Goal: Information Seeking & Learning: Learn about a topic

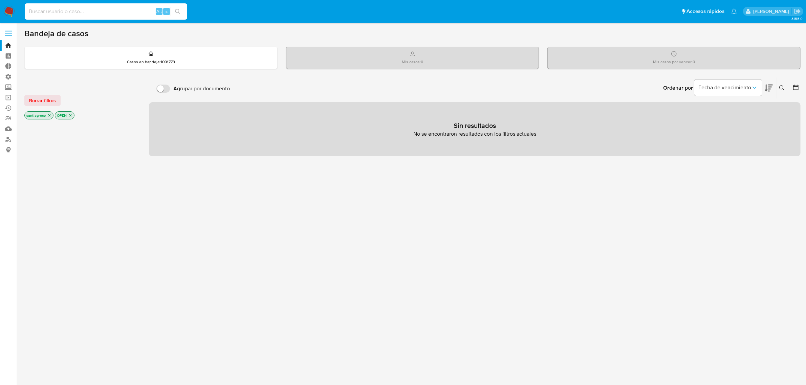
click at [42, 10] on input at bounding box center [106, 11] width 163 height 9
paste input "1673262758"
type input "1673262758"
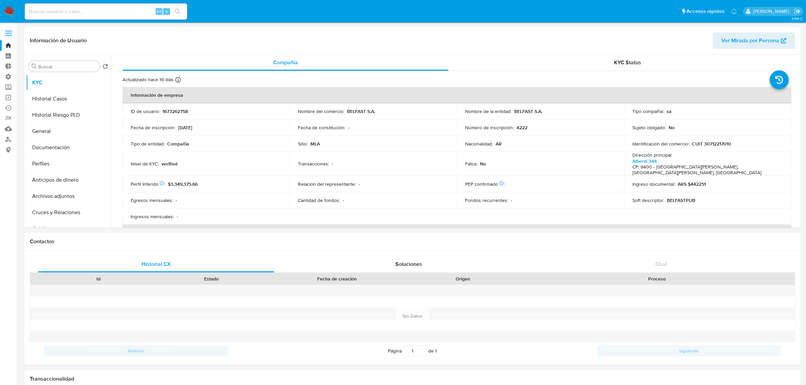
select select "10"
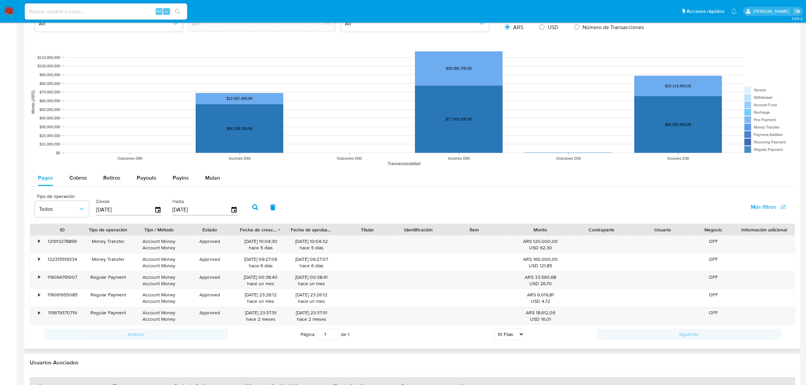
scroll to position [586, 0]
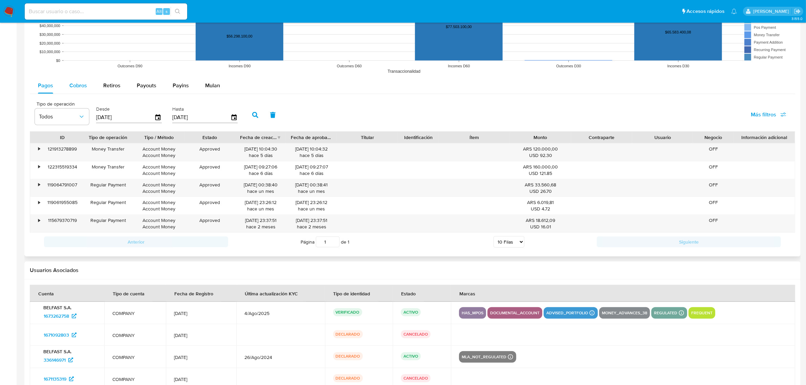
click at [86, 79] on div "Cobros" at bounding box center [78, 86] width 18 height 16
select select "10"
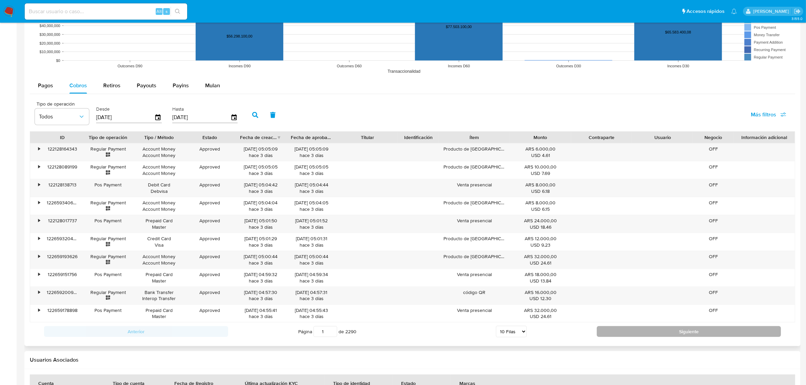
click at [637, 334] on button "Siguiente" at bounding box center [689, 331] width 184 height 11
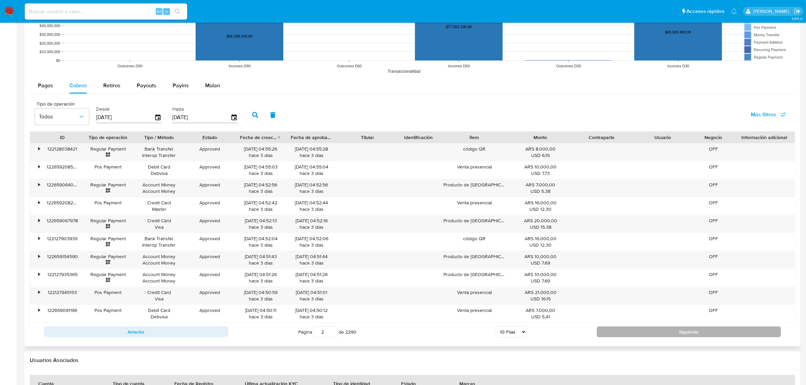
click at [637, 334] on button "Siguiente" at bounding box center [689, 332] width 184 height 11
click at [637, 334] on button "Siguiente" at bounding box center [689, 331] width 184 height 11
type input "4"
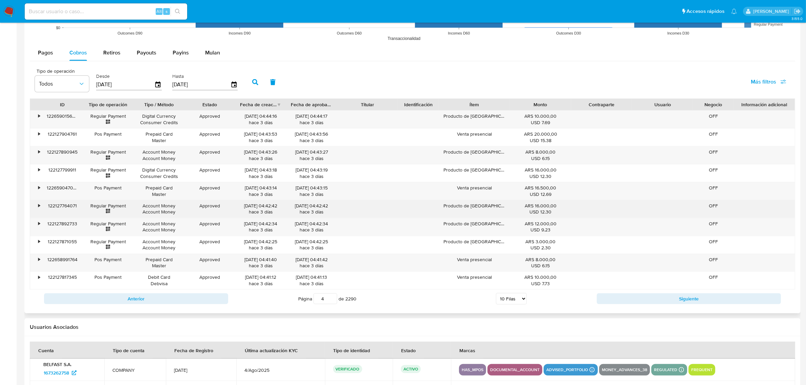
scroll to position [671, 0]
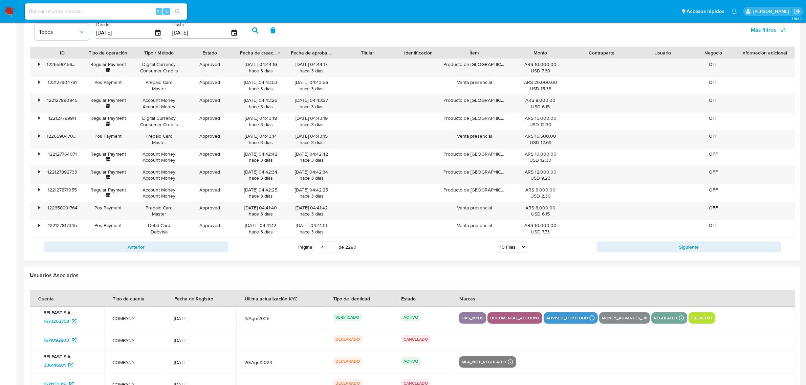
drag, startPoint x: 122, startPoint y: 3, endPoint x: 29, endPoint y: 11, distance: 93.5
click at [29, 11] on div "Alt s" at bounding box center [106, 11] width 163 height 16
click at [51, 9] on input at bounding box center [106, 11] width 163 height 9
paste input "469279435"
type input "469279435"
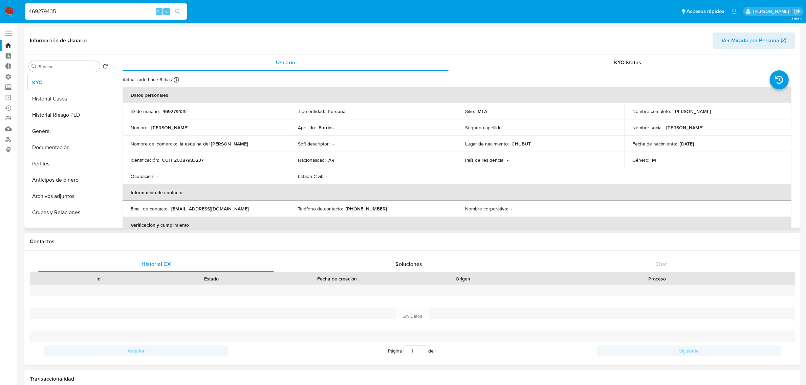
select select "10"
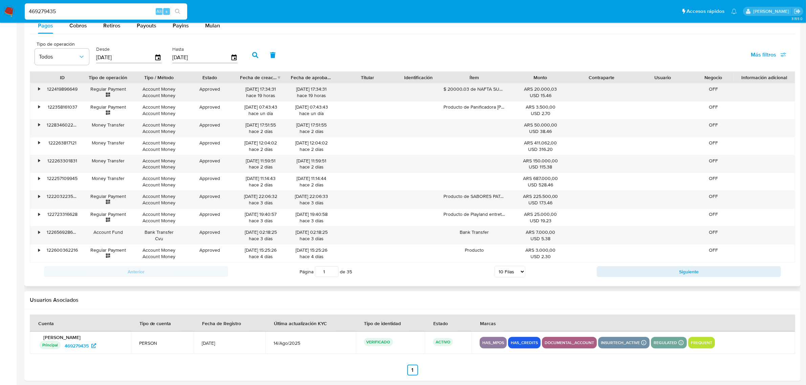
scroll to position [652, 0]
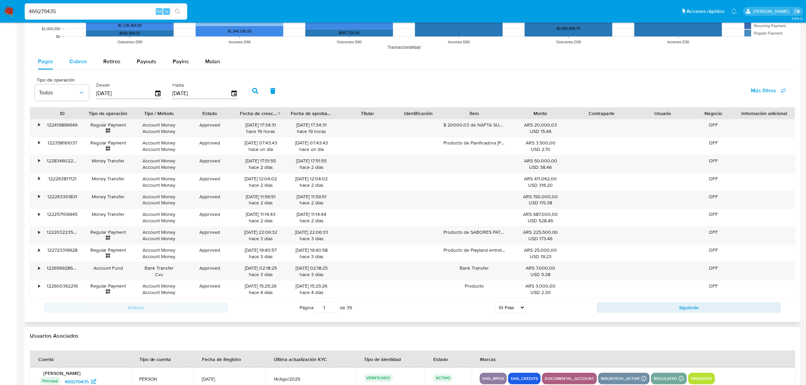
click at [79, 56] on div "Cobros" at bounding box center [78, 62] width 18 height 16
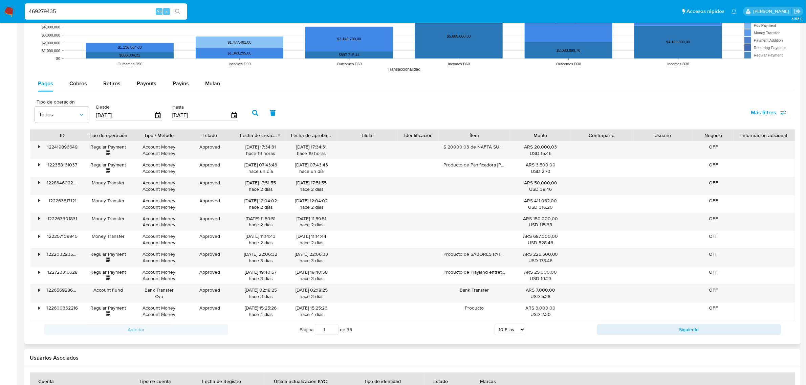
select select "10"
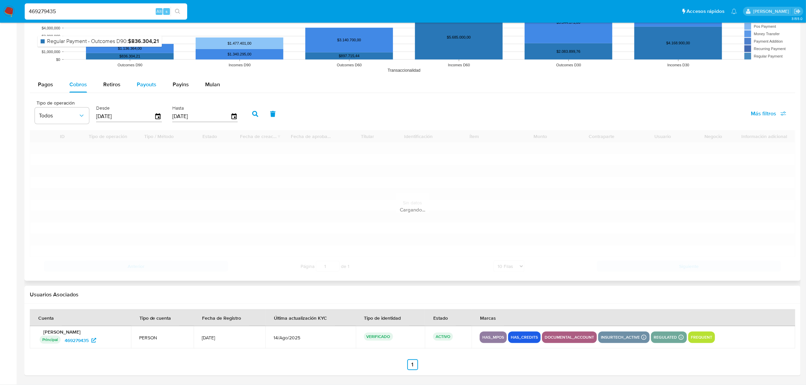
scroll to position [610, 0]
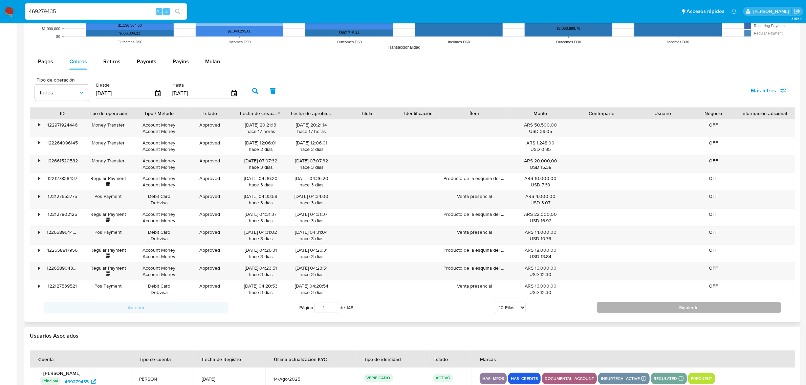
click at [616, 307] on button "Siguiente" at bounding box center [689, 307] width 184 height 11
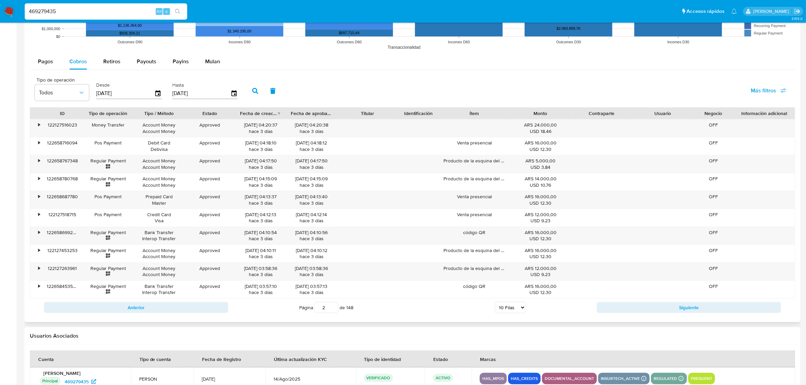
click at [623, 303] on div "Anterior Página 2 de 148 5 [PERSON_NAME] 10 [PERSON_NAME] 20 [PERSON_NAME] 25 […" at bounding box center [413, 308] width 766 height 18
click at [624, 308] on button "Siguiente" at bounding box center [689, 307] width 184 height 11
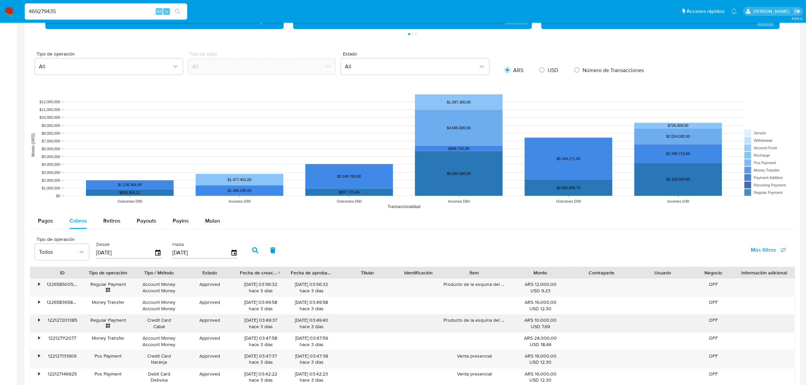
scroll to position [635, 0]
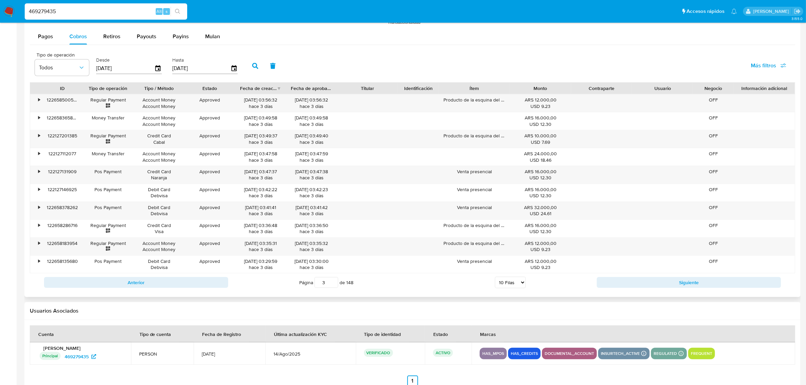
click at [595, 284] on div "Página 3 de 148 5 [PERSON_NAME] 10 [PERSON_NAME] 20 [PERSON_NAME] 25 [PERSON_NA…" at bounding box center [412, 283] width 369 height 14
click at [601, 283] on button "Siguiente" at bounding box center [689, 282] width 184 height 11
type input "4"
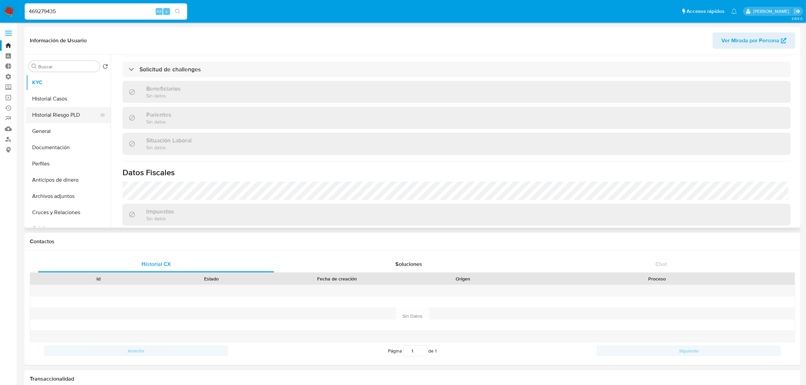
scroll to position [271, 0]
click at [65, 93] on button "Historial Casos" at bounding box center [65, 99] width 79 height 16
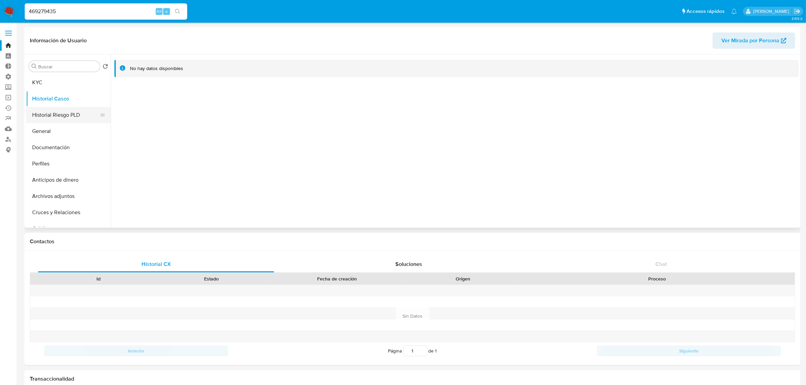
click at [70, 112] on button "Historial Riesgo PLD" at bounding box center [65, 115] width 79 height 16
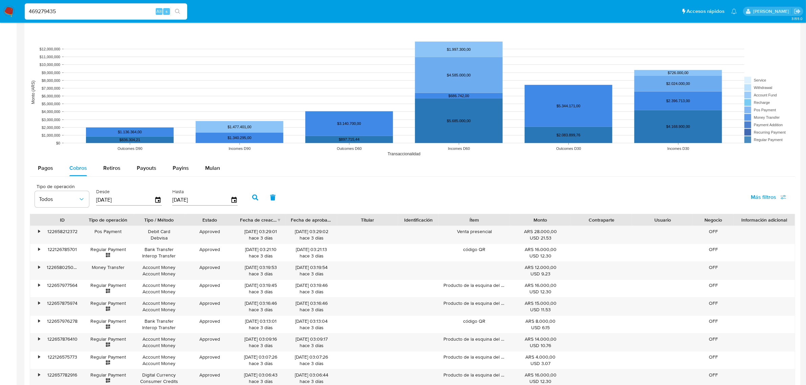
scroll to position [653, 0]
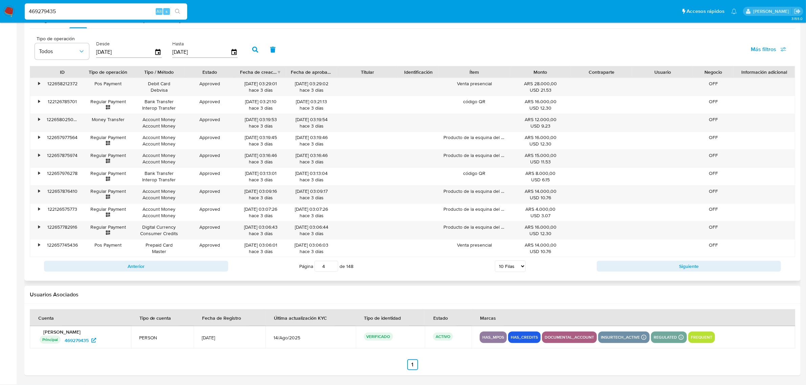
click at [506, 268] on select "5 Filas 10 Filas 20 Filas 25 Filas 50 Filas 100 Filas" at bounding box center [510, 267] width 31 height 12
select select "100"
click at [495, 261] on select "5 Filas 10 Filas 20 Filas 25 Filas 50 Filas 100 Filas" at bounding box center [510, 267] width 31 height 12
type input "1"
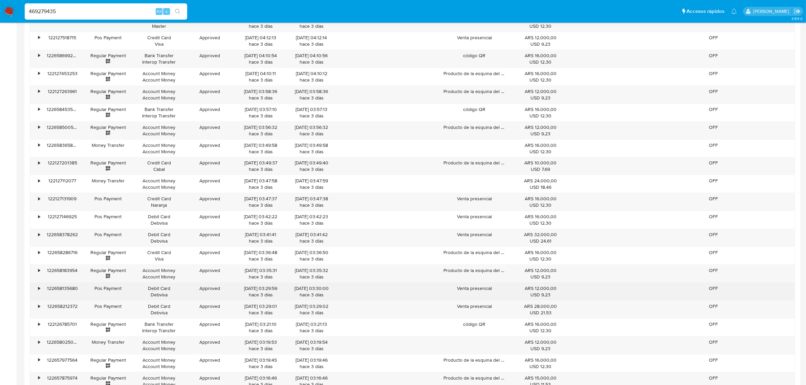
scroll to position [1076, 0]
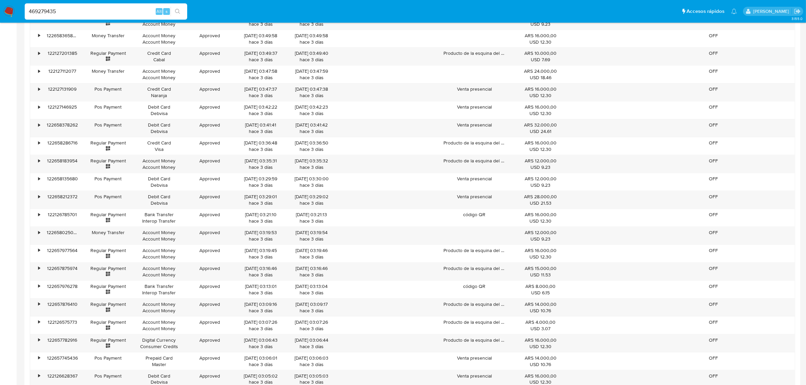
drag, startPoint x: 130, startPoint y: 9, endPoint x: -68, endPoint y: -4, distance: 198.6
click at [0, 0] on html "Pausado Ver notificaciones 469279435 Alt s Accesos rápidos Presiona las siguien…" at bounding box center [403, 249] width 806 height 2651
paste input "706367183"
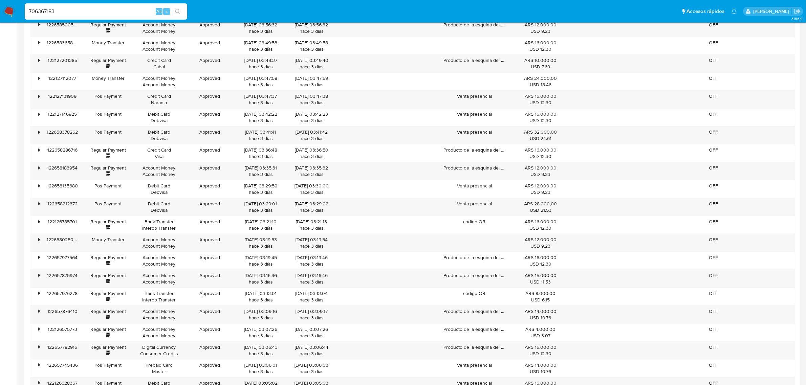
type input "706367183"
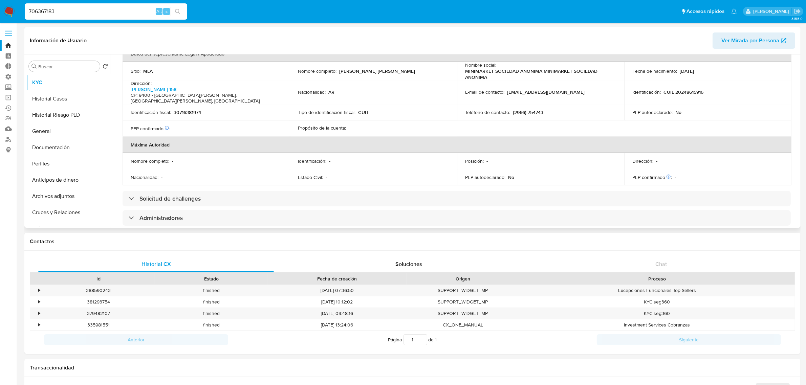
scroll to position [422, 0]
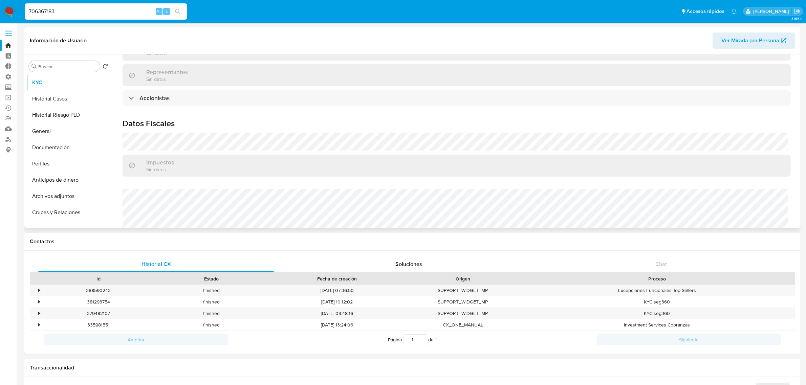
select select "10"
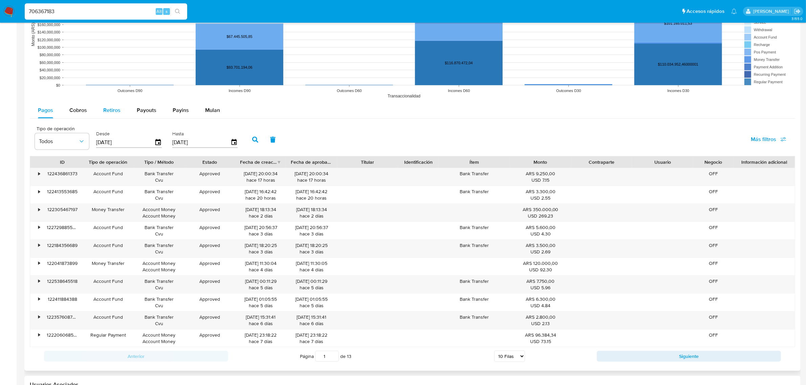
scroll to position [550, 0]
click at [85, 107] on span "Cobros" at bounding box center [78, 110] width 18 height 8
select select "10"
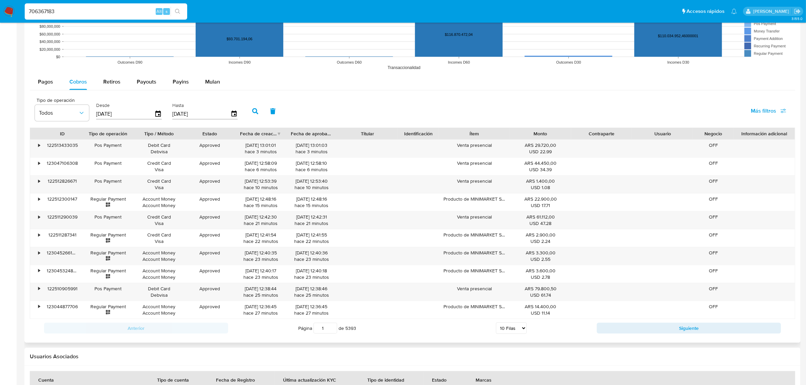
scroll to position [635, 0]
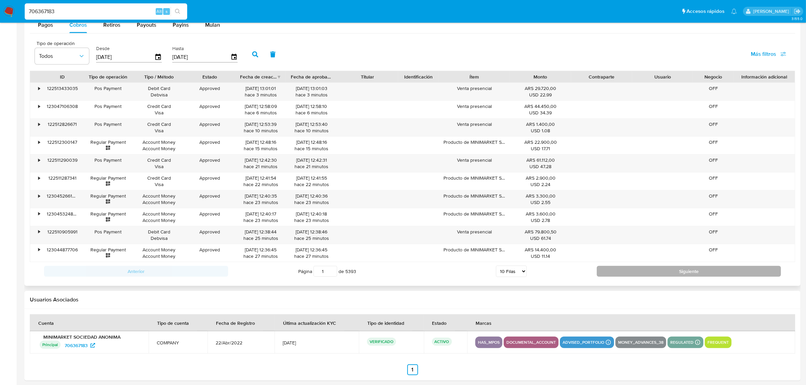
click at [633, 276] on button "Siguiente" at bounding box center [689, 271] width 184 height 11
click at [634, 274] on button "Siguiente" at bounding box center [689, 271] width 184 height 11
type input "3"
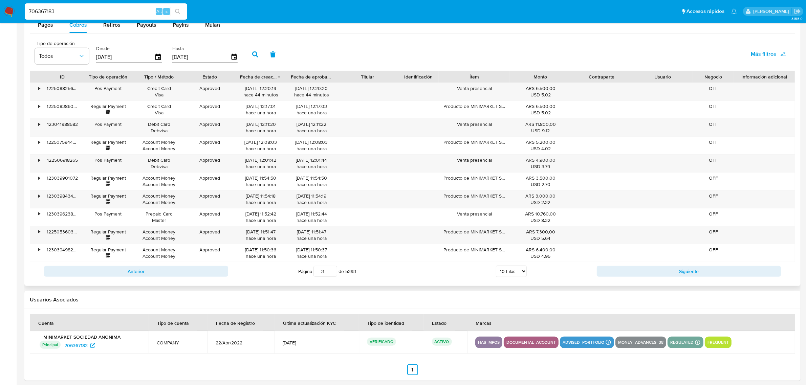
click at [497, 269] on select "5 Filas 10 Filas 20 Filas 25 Filas 50 Filas 100 Filas" at bounding box center [511, 272] width 31 height 12
select select "100"
click at [496, 268] on select "5 Filas 10 Filas 20 Filas 25 Filas 50 Filas 100 Filas" at bounding box center [511, 272] width 31 height 12
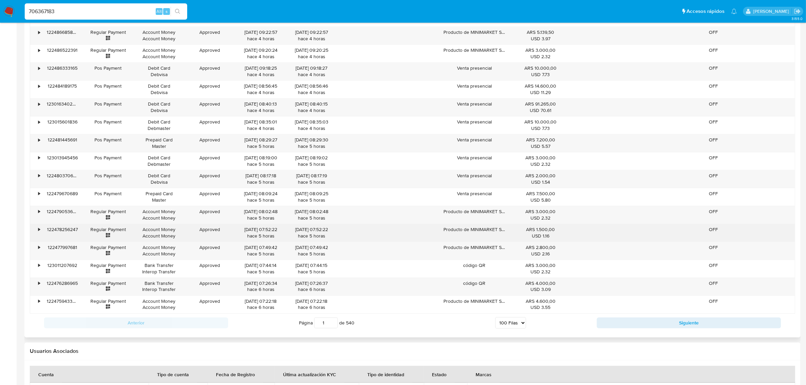
scroll to position [2263, 0]
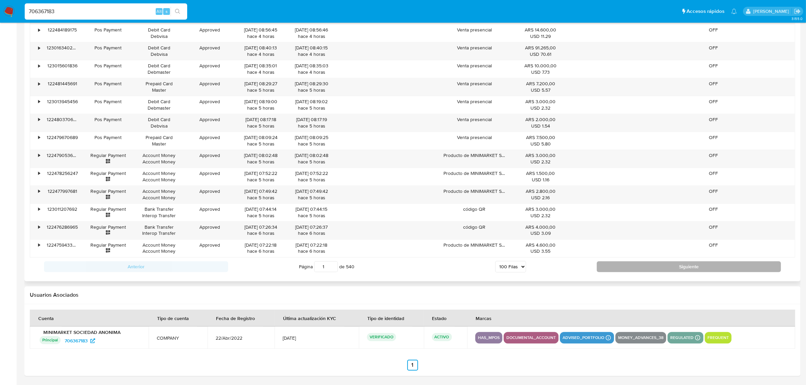
drag, startPoint x: 630, startPoint y: 267, endPoint x: 627, endPoint y: 270, distance: 4.6
click at [624, 272] on button "Siguiente" at bounding box center [689, 266] width 184 height 11
type input "2"
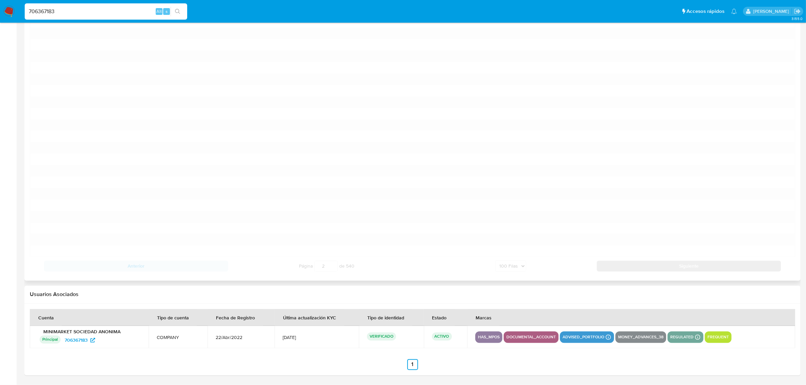
scroll to position [1617, 0]
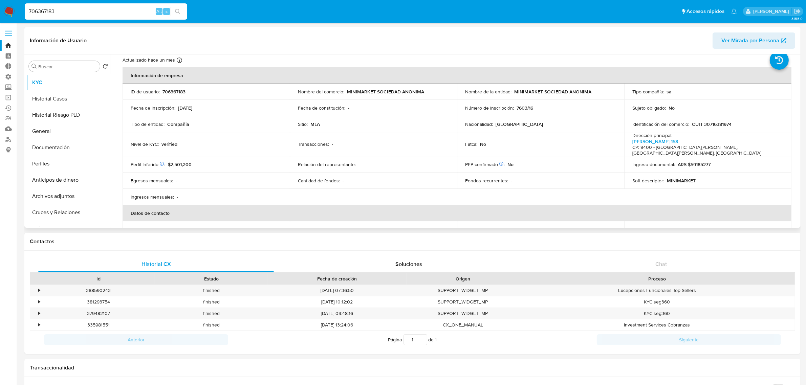
scroll to position [0, 0]
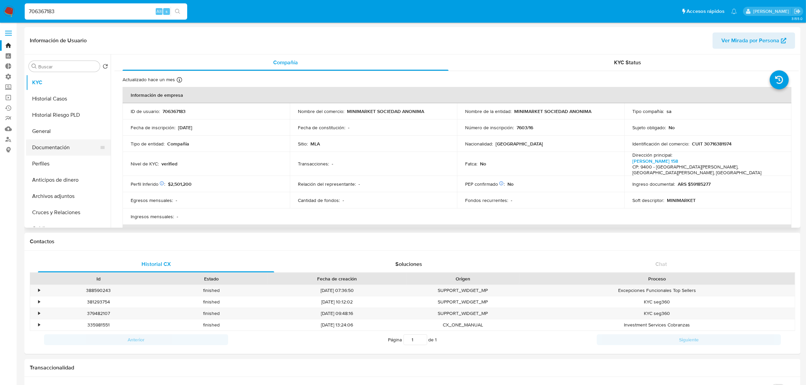
click at [65, 147] on button "Documentación" at bounding box center [65, 148] width 79 height 16
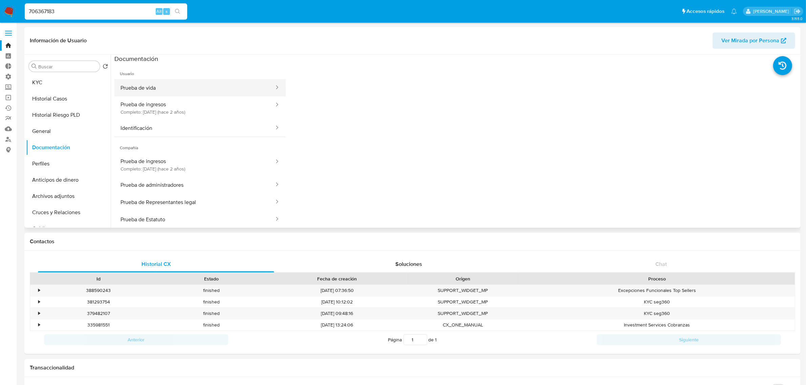
click at [195, 89] on button "Prueba de vida" at bounding box center [194, 87] width 161 height 17
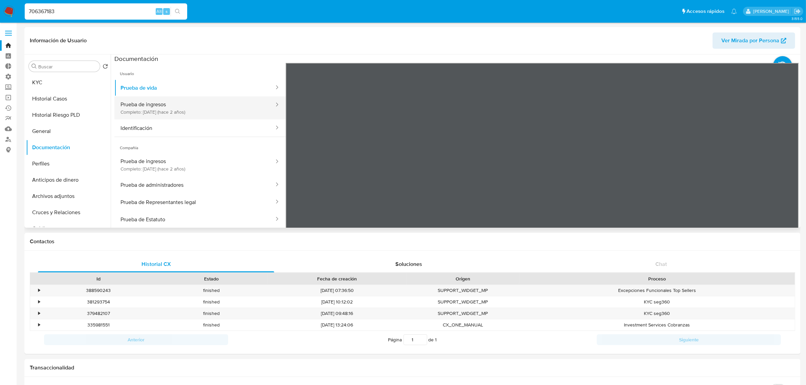
click at [233, 109] on button "Prueba de ingresos Completo: [DATE] (hace 2 años)" at bounding box center [194, 108] width 161 height 23
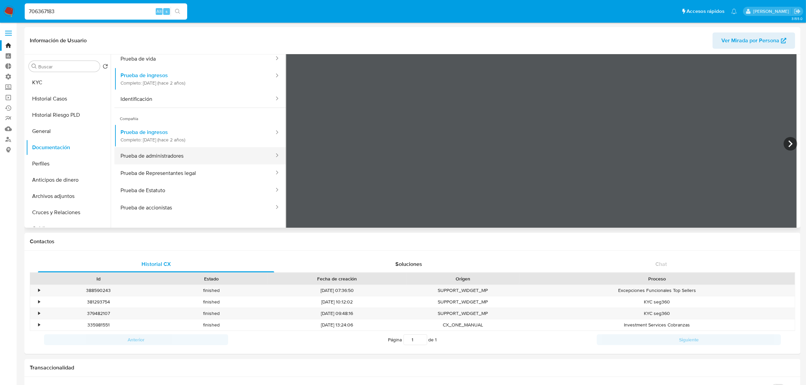
scroll to position [59, 0]
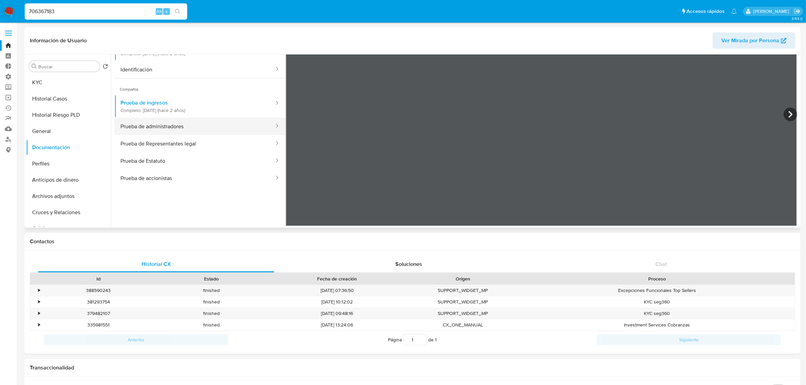
click at [213, 120] on button "Prueba de administradores" at bounding box center [194, 126] width 161 height 17
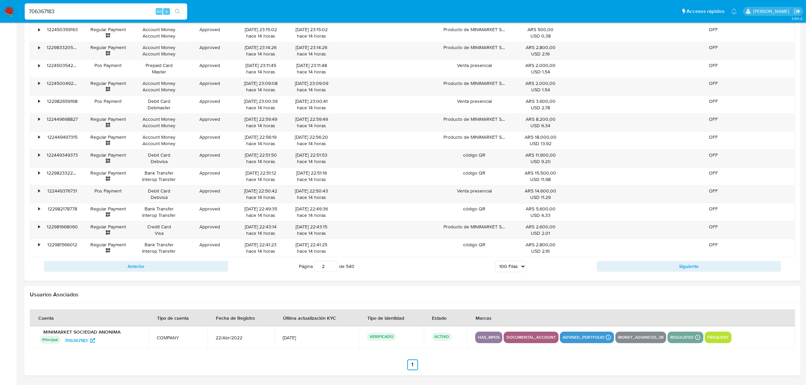
scroll to position [2263, 0]
drag, startPoint x: 80, startPoint y: 17, endPoint x: 8, endPoint y: 16, distance: 71.8
click at [0, 19] on nav "Pausado Ver notificaciones 706367183 Alt s Accesos rápidos Presiona las siguien…" at bounding box center [403, 11] width 806 height 23
drag, startPoint x: 55, startPoint y: 9, endPoint x: -15, endPoint y: 8, distance: 69.4
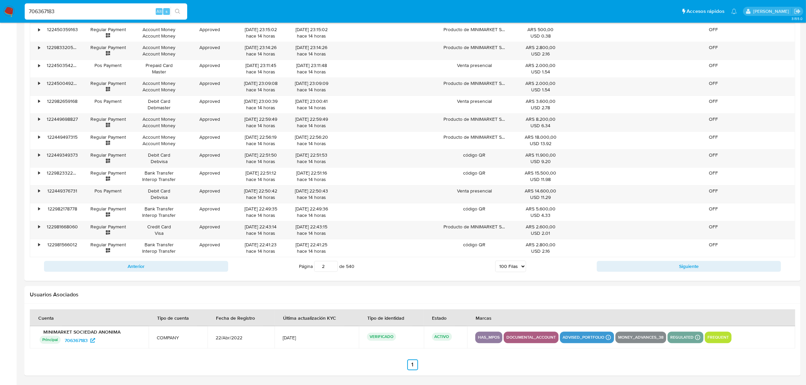
paste input "44185389"
type input "744185389"
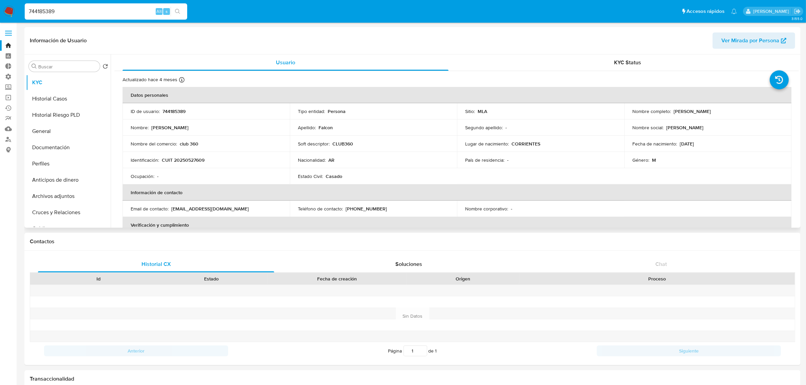
select select "10"
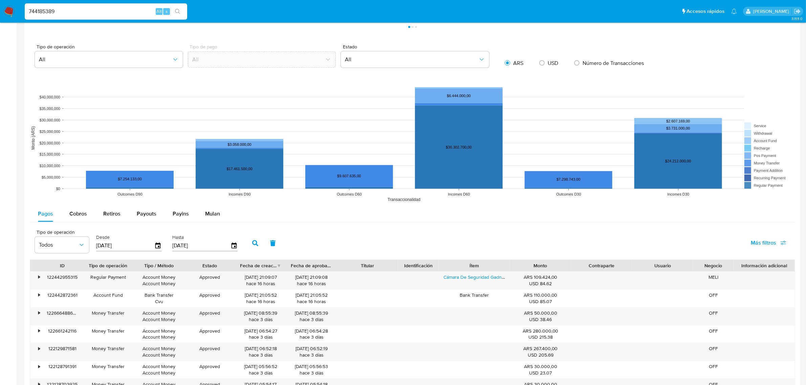
scroll to position [466, 0]
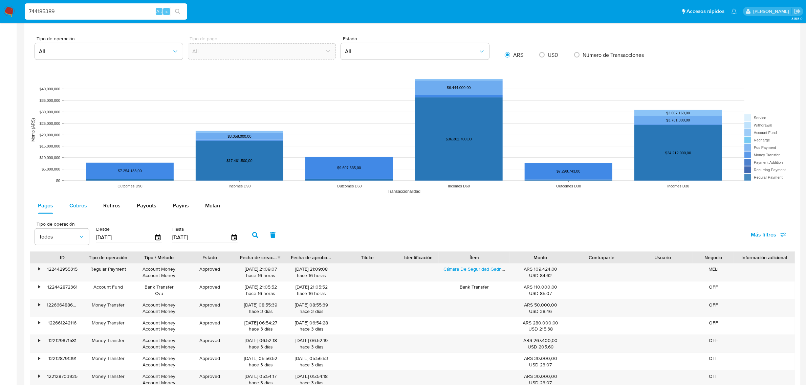
click at [83, 209] on span "Cobros" at bounding box center [78, 206] width 18 height 8
select select "10"
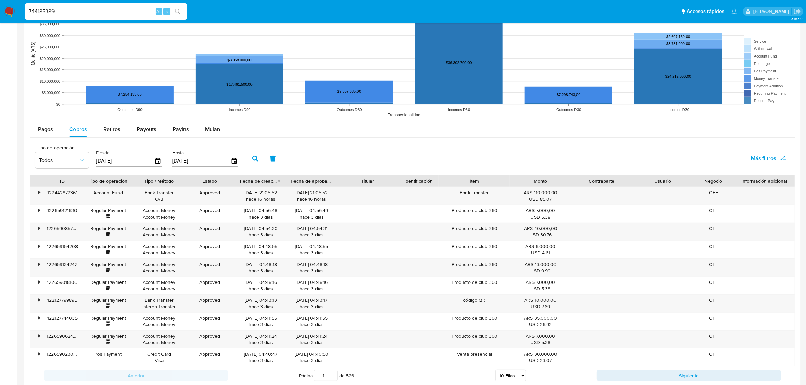
scroll to position [674, 0]
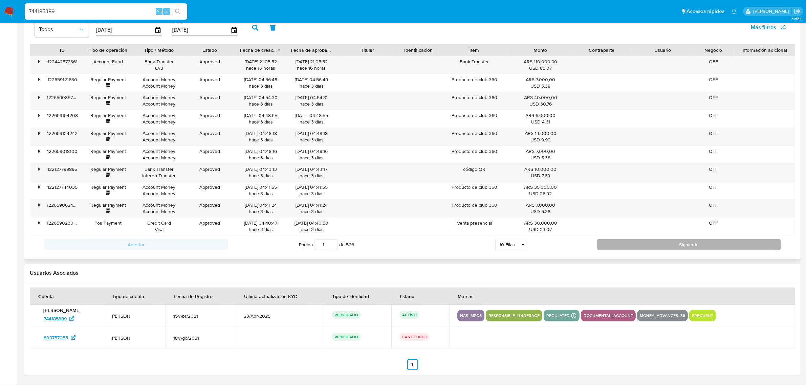
click at [678, 245] on button "Siguiente" at bounding box center [689, 244] width 184 height 11
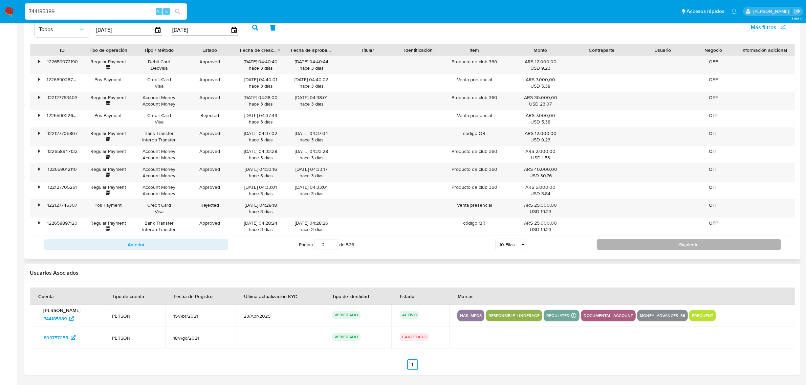
click at [676, 248] on button "Siguiente" at bounding box center [689, 244] width 184 height 11
type input "3"
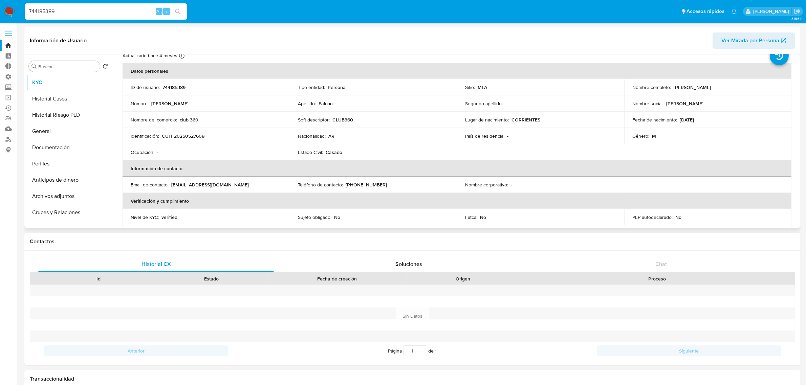
scroll to position [0, 0]
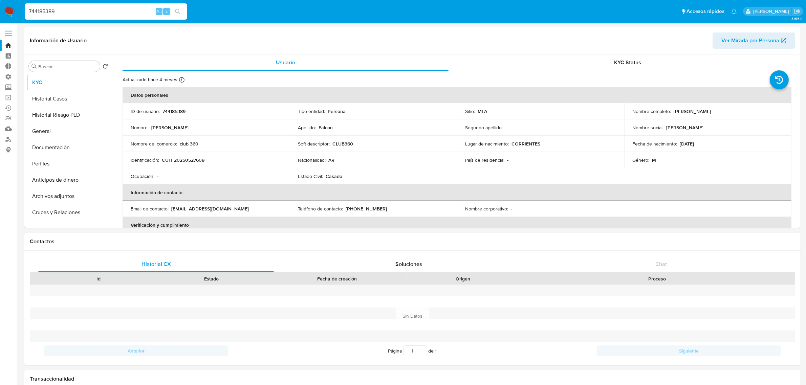
drag, startPoint x: 76, startPoint y: 6, endPoint x: 16, endPoint y: 14, distance: 60.9
click at [16, 14] on nav "Pausado Ver notificaciones 744185389 Alt s Accesos rápidos Presiona las siguien…" at bounding box center [403, 11] width 806 height 23
drag, startPoint x: 60, startPoint y: 12, endPoint x: -28, endPoint y: 3, distance: 88.1
paste input "1178342313"
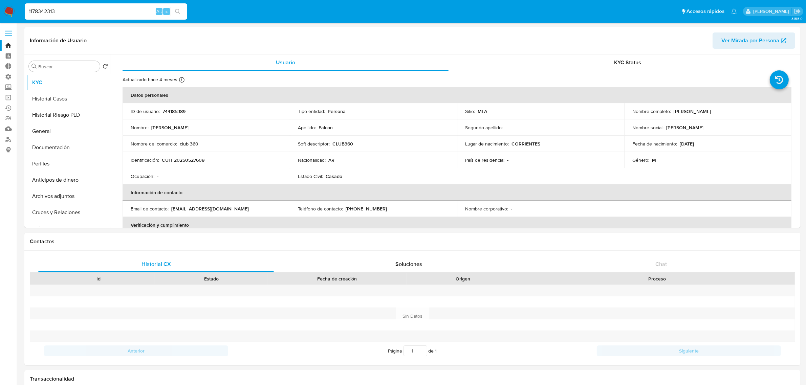
type input "1178342313"
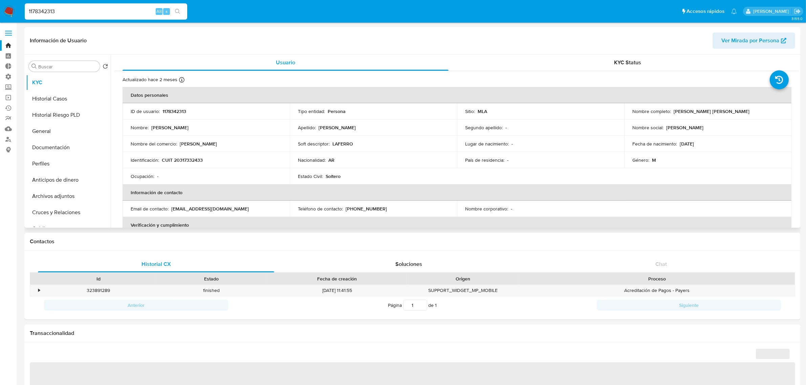
select select "10"
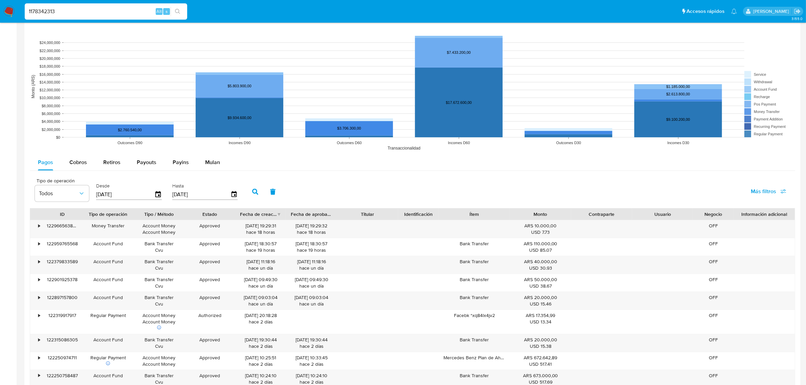
scroll to position [466, 0]
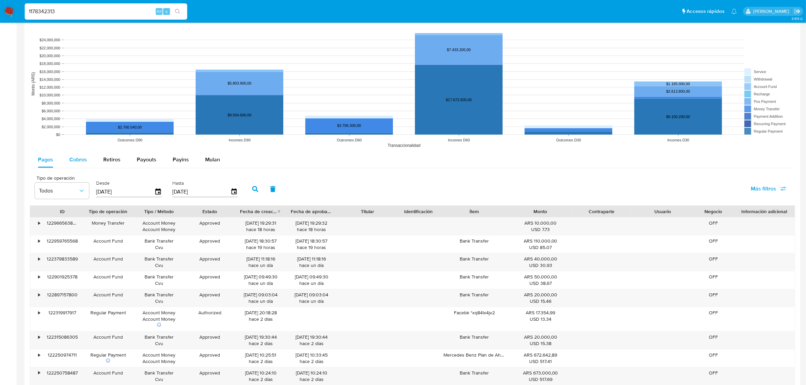
click at [82, 163] on span "Cobros" at bounding box center [78, 160] width 18 height 8
select select "10"
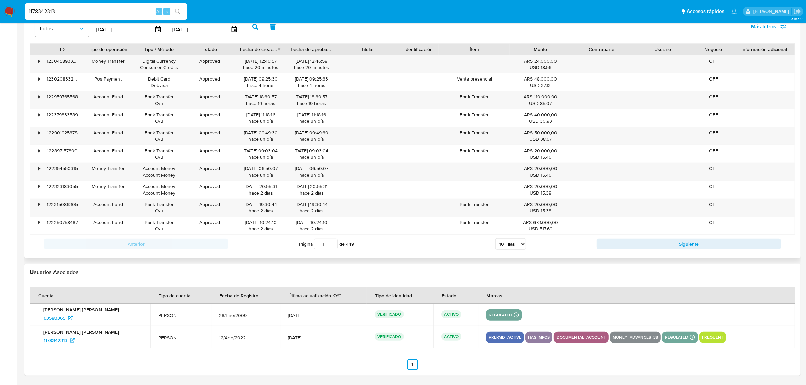
scroll to position [629, 0]
click at [641, 243] on button "Siguiente" at bounding box center [689, 244] width 184 height 11
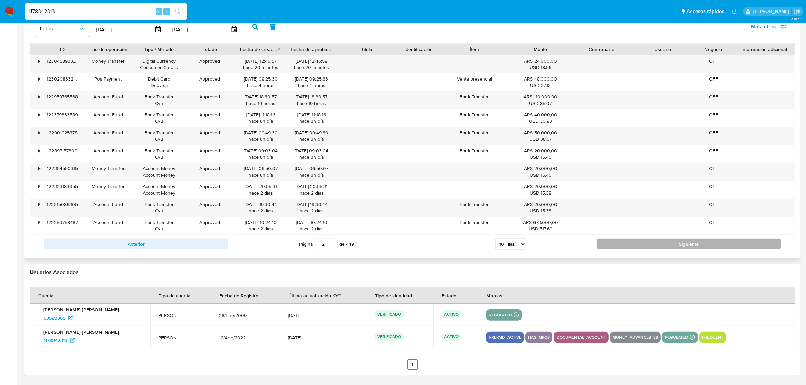
type input "2"
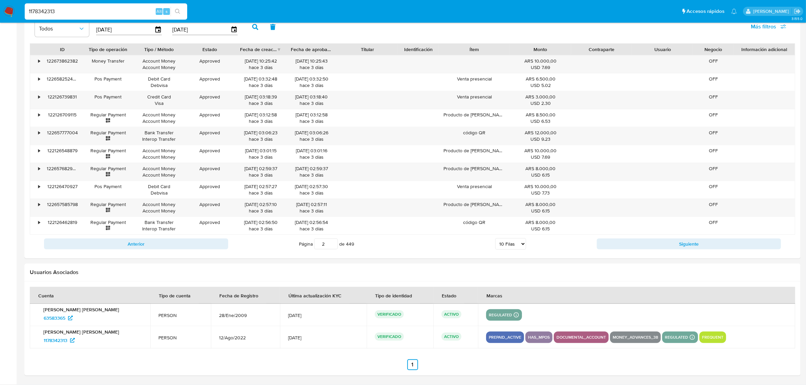
drag, startPoint x: 97, startPoint y: 9, endPoint x: -142, endPoint y: 15, distance: 238.2
paste input "2395325390"
type input "2395325390"
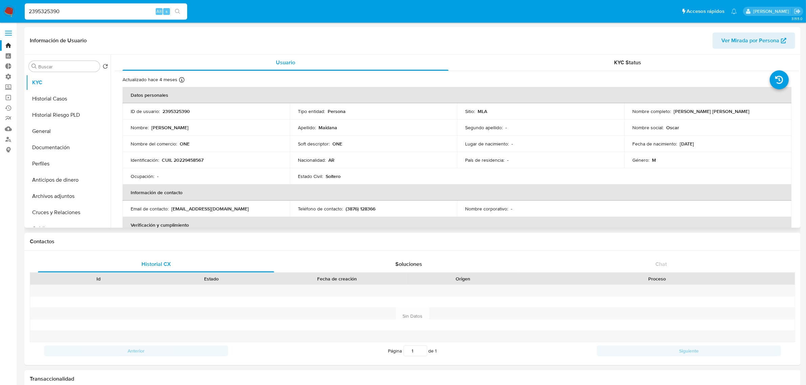
select select "10"
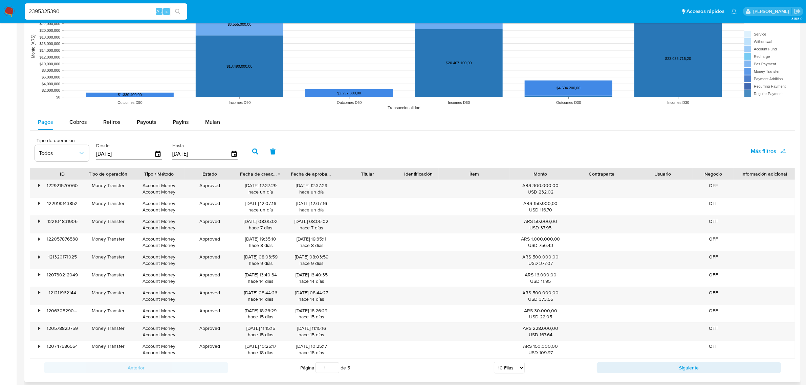
scroll to position [550, 0]
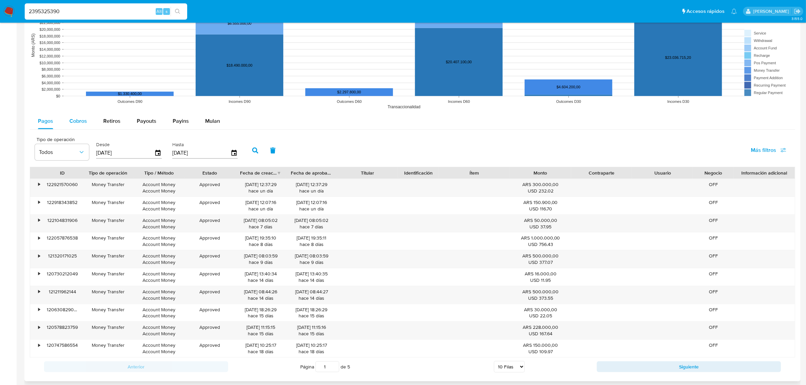
click at [78, 114] on div "Cobros" at bounding box center [78, 121] width 18 height 16
select select "10"
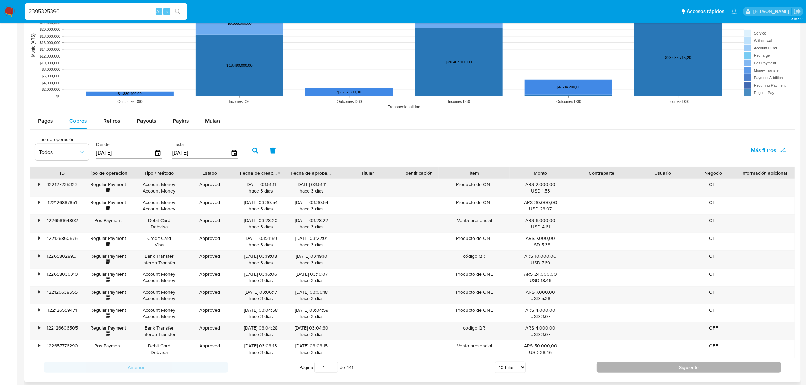
click at [602, 368] on button "Siguiente" at bounding box center [689, 367] width 184 height 11
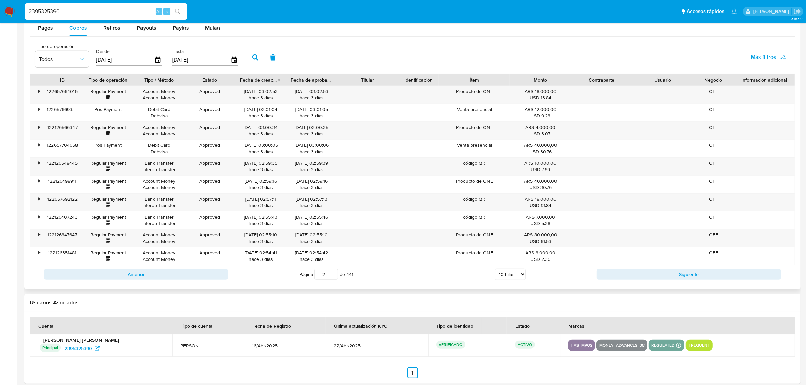
scroll to position [653, 0]
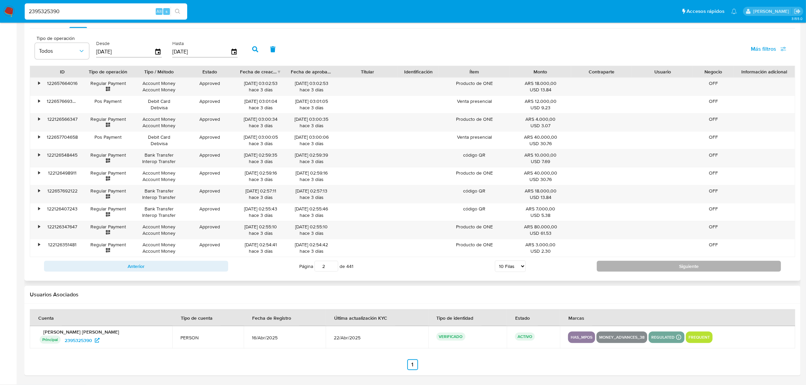
click at [650, 264] on button "Siguiente" at bounding box center [689, 266] width 184 height 11
click at [617, 262] on button "Siguiente" at bounding box center [689, 266] width 184 height 11
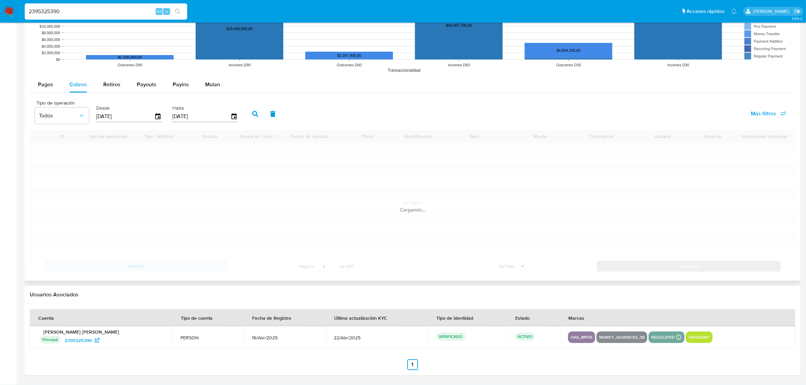
scroll to position [652, 0]
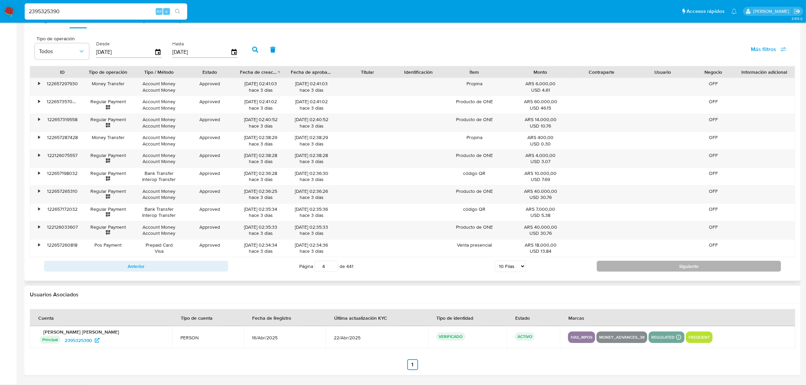
click at [668, 263] on button "Siguiente" at bounding box center [689, 266] width 184 height 11
type input "5"
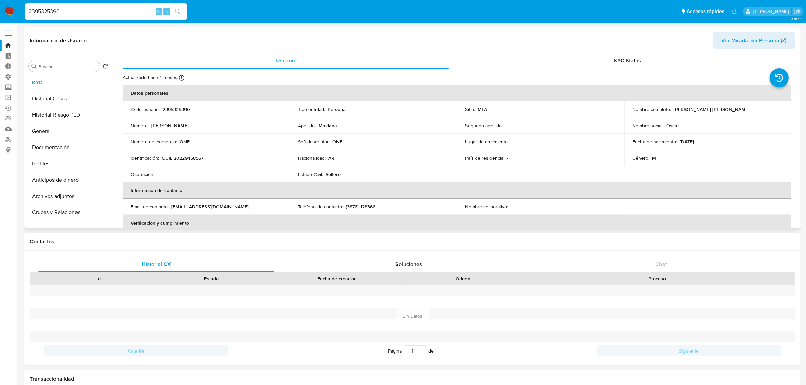
scroll to position [0, 0]
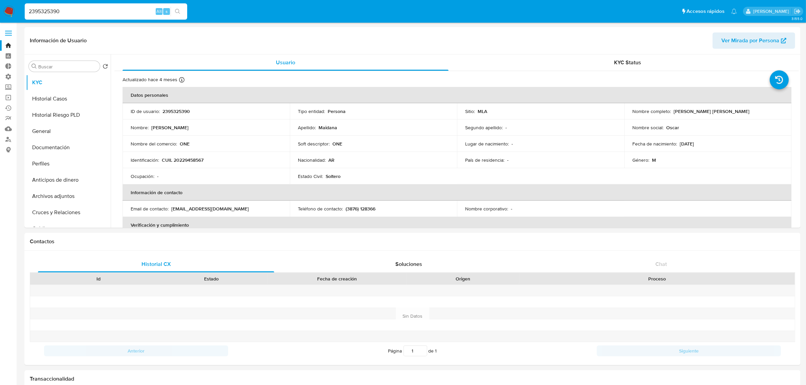
drag, startPoint x: 75, startPoint y: 4, endPoint x: 37, endPoint y: 10, distance: 38.4
click at [37, 10] on div "2395325390 Alt s" at bounding box center [106, 11] width 163 height 16
drag, startPoint x: 75, startPoint y: 15, endPoint x: -33, endPoint y: 18, distance: 108.1
paste input "482064841"
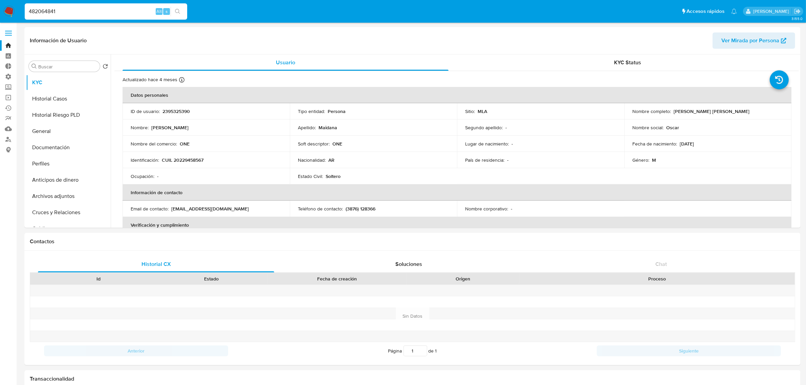
type input "482064841"
select select "10"
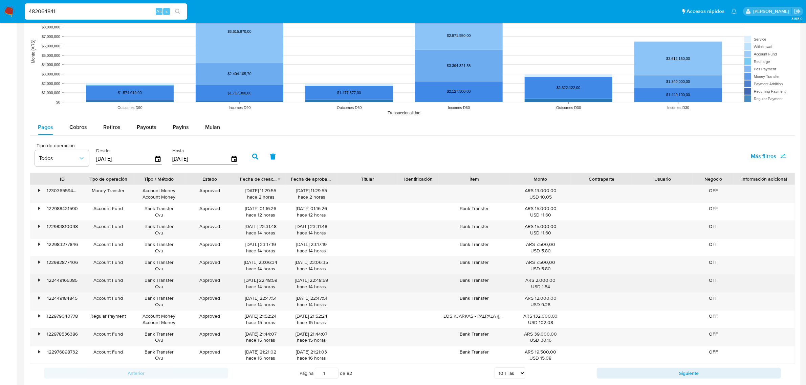
scroll to position [550, 0]
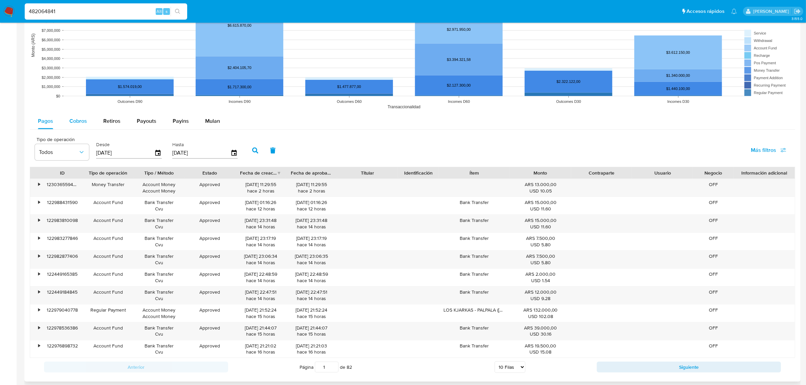
click at [80, 126] on div "Cobros" at bounding box center [78, 121] width 18 height 16
select select "10"
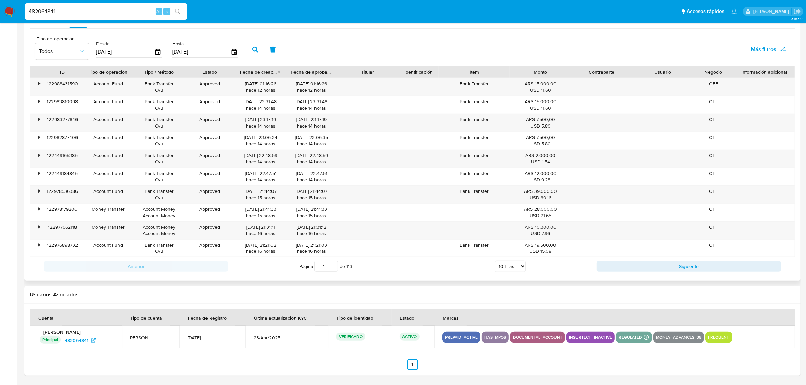
scroll to position [653, 0]
click at [656, 266] on button "Siguiente" at bounding box center [689, 266] width 184 height 11
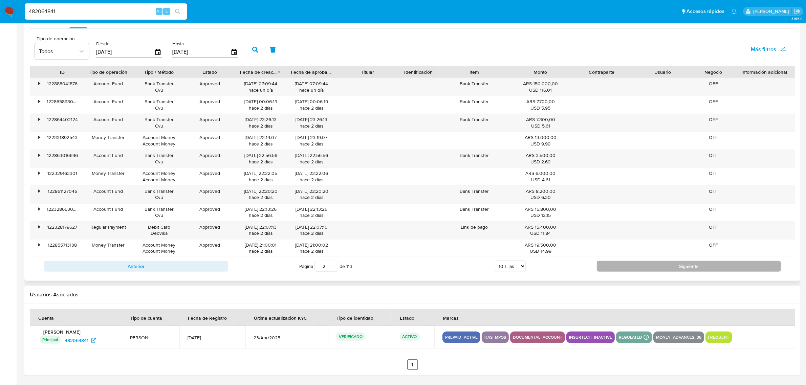
click at [656, 266] on button "Siguiente" at bounding box center [689, 266] width 184 height 11
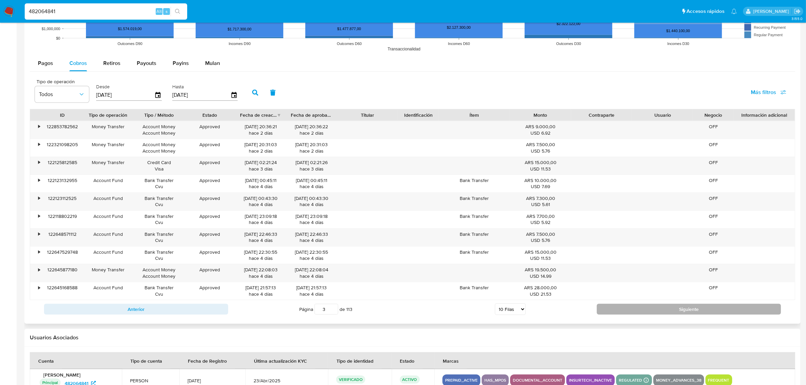
click at [656, 304] on button "Siguiente" at bounding box center [689, 309] width 184 height 11
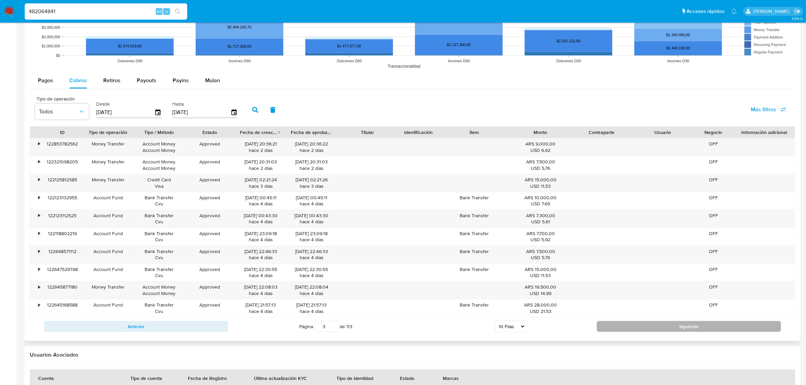
type input "4"
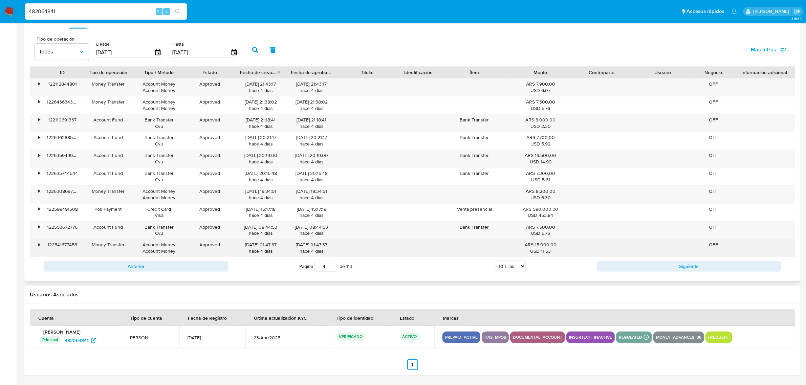
scroll to position [652, 0]
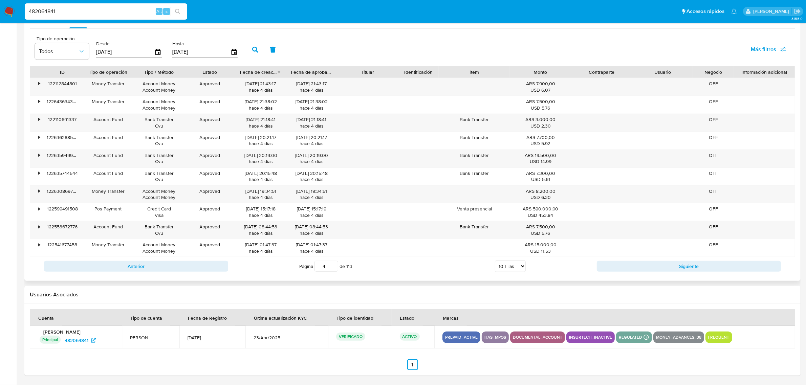
click at [316, 265] on input "4" at bounding box center [327, 266] width 24 height 11
click at [515, 266] on select "5 Filas 10 Filas 20 Filas 25 Filas 50 Filas 100 Filas" at bounding box center [510, 267] width 31 height 12
select select "100"
click at [495, 261] on select "5 Filas 10 Filas 20 Filas 25 Filas 50 Filas 100 Filas" at bounding box center [510, 267] width 31 height 12
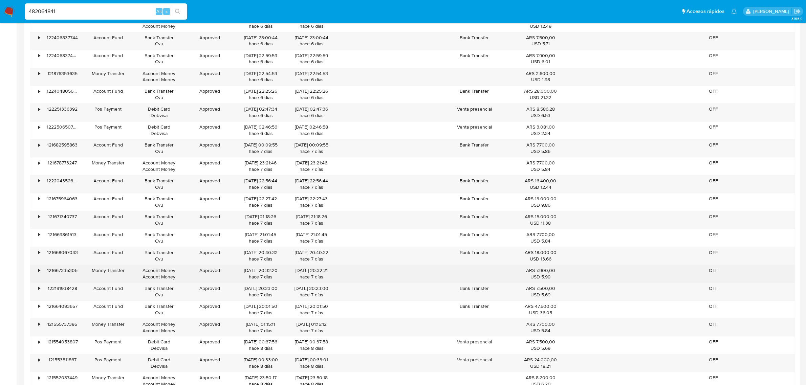
scroll to position [2273, 0]
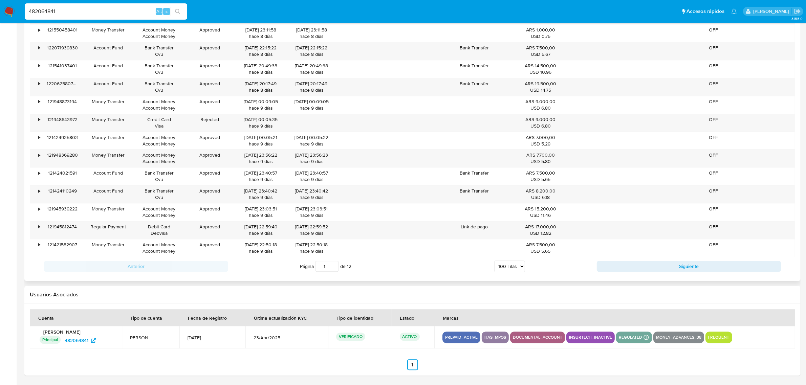
drag, startPoint x: 326, startPoint y: 265, endPoint x: 289, endPoint y: 263, distance: 37.3
click at [290, 263] on div "Página 1 de 12 5 [PERSON_NAME] 10 [PERSON_NAME] 20 [PERSON_NAME] 25 [PERSON_NAM…" at bounding box center [412, 267] width 369 height 14
type input "10"
drag, startPoint x: 329, startPoint y: 268, endPoint x: 319, endPoint y: 266, distance: 9.2
click at [320, 266] on input "10" at bounding box center [327, 266] width 24 height 11
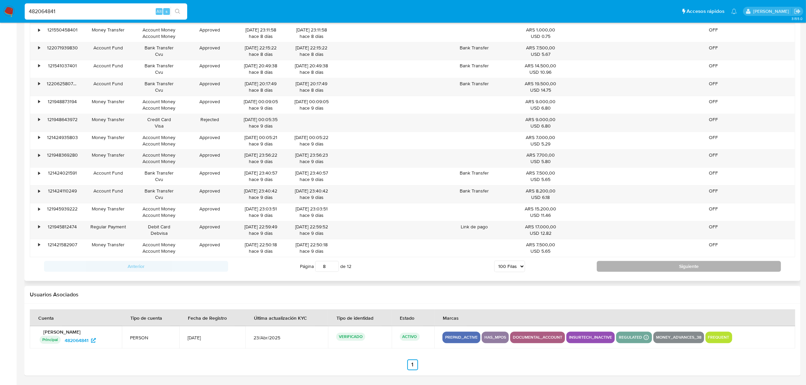
click at [632, 265] on button "Siguiente" at bounding box center [689, 266] width 184 height 11
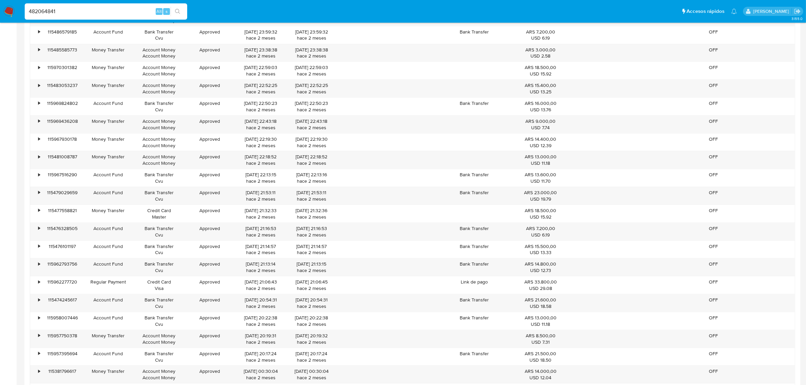
scroll to position [993, 0]
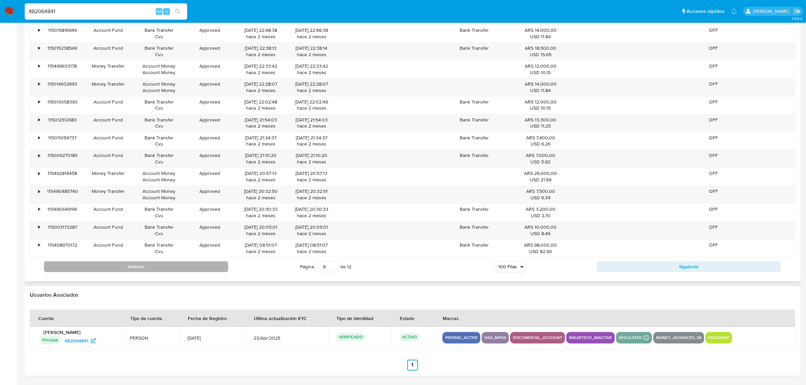
click at [163, 268] on button "Anterior" at bounding box center [136, 266] width 184 height 11
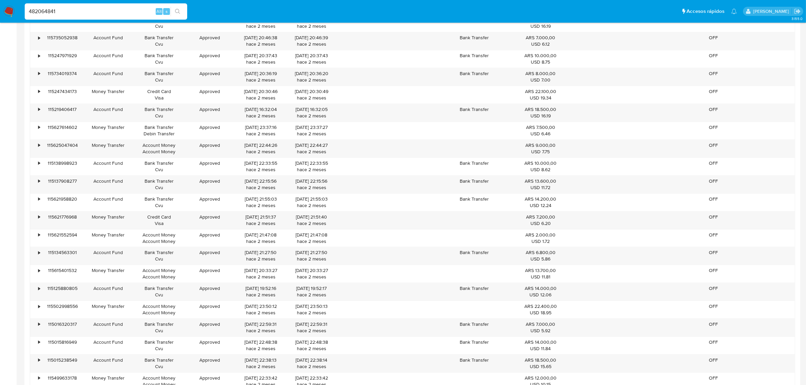
scroll to position [2273, 0]
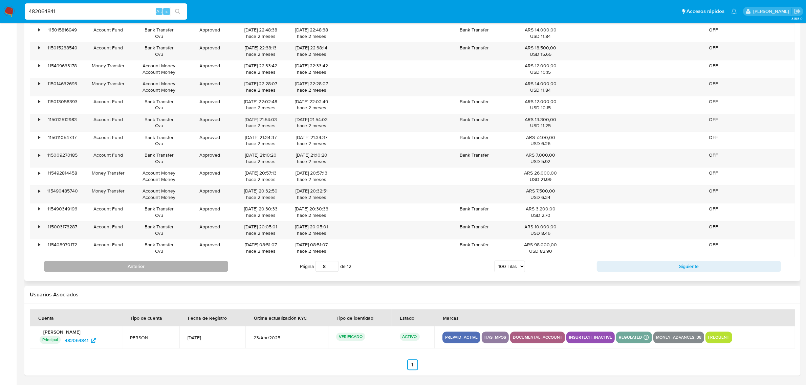
click at [175, 266] on button "Anterior" at bounding box center [136, 266] width 184 height 11
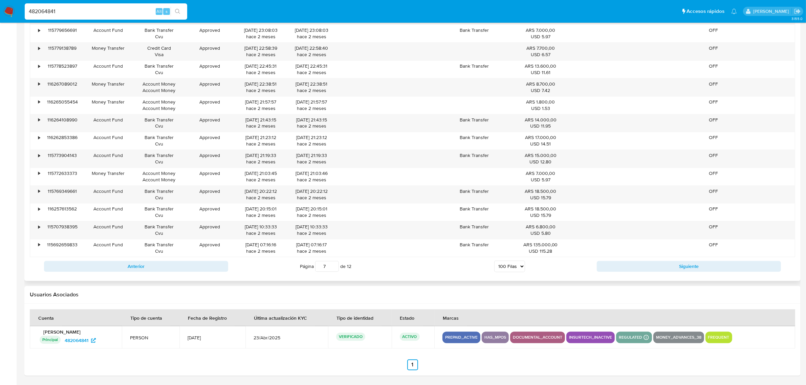
scroll to position [2273, 0]
click at [151, 269] on button "Anterior" at bounding box center [136, 266] width 184 height 11
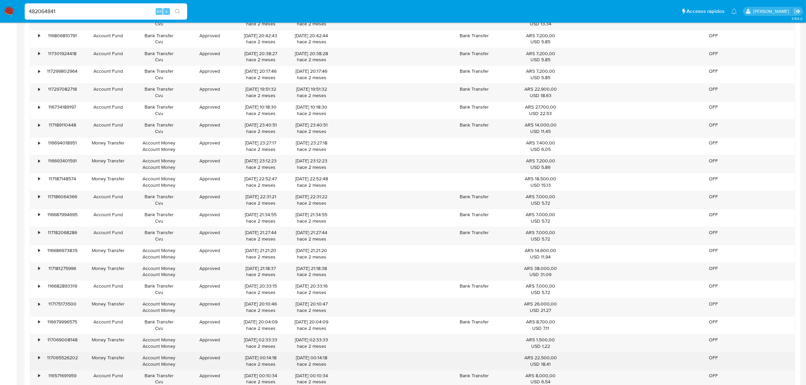
scroll to position [2188, 0]
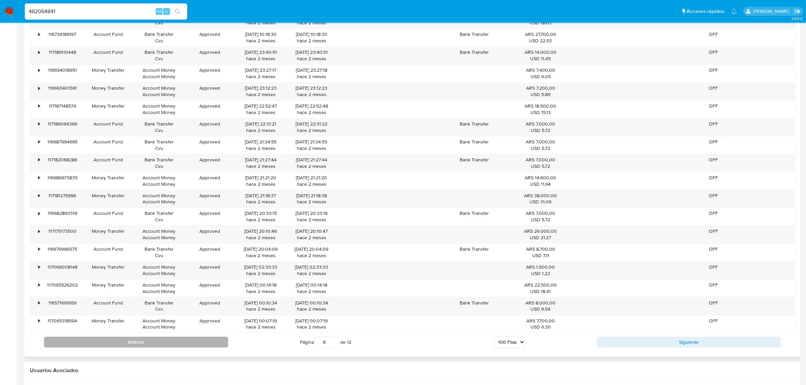
click at [135, 348] on button "Anterior" at bounding box center [136, 342] width 184 height 11
type input "5"
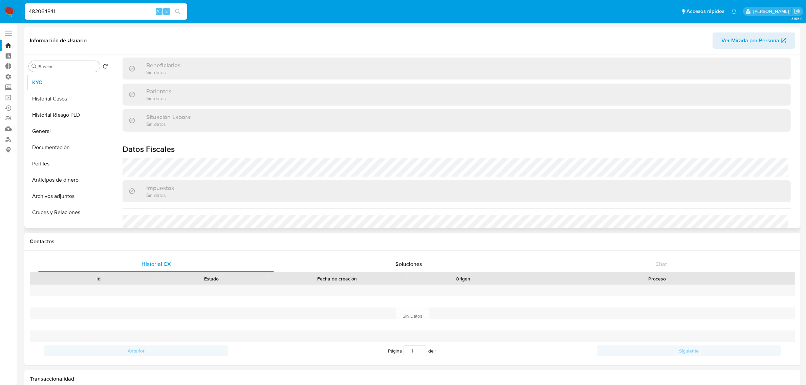
scroll to position [344, 0]
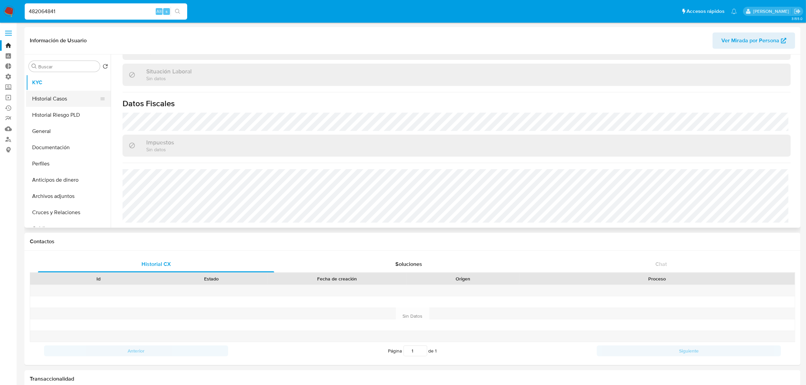
click at [67, 98] on button "Historial Casos" at bounding box center [65, 99] width 79 height 16
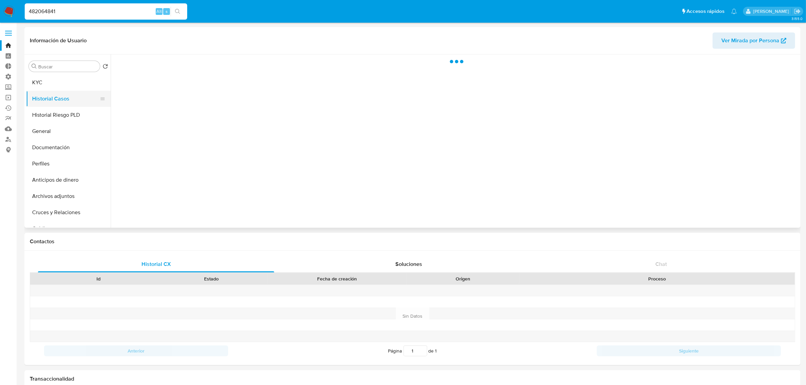
scroll to position [0, 0]
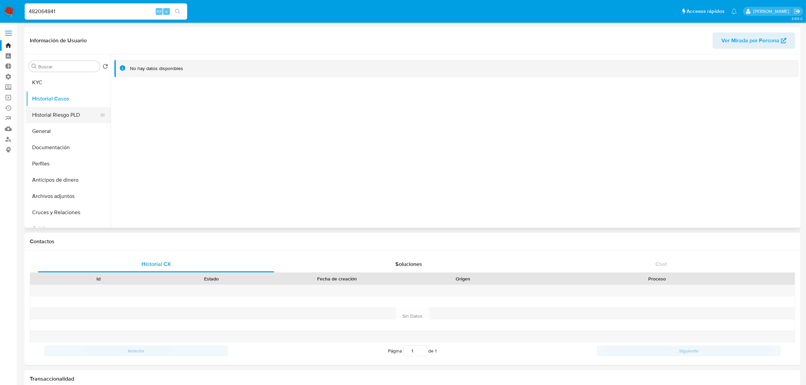
click at [59, 115] on button "Historial Riesgo PLD" at bounding box center [65, 115] width 79 height 16
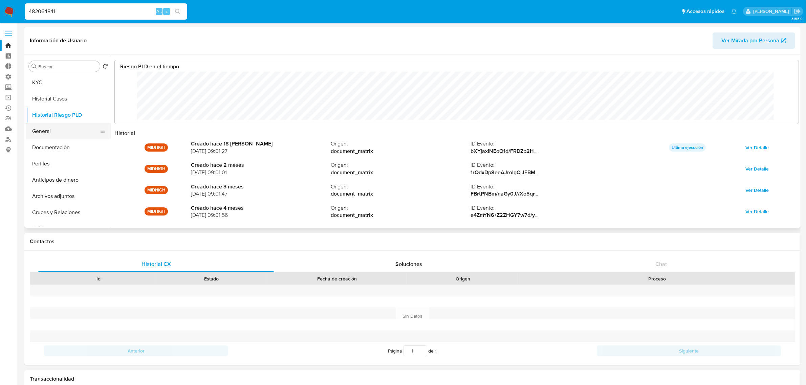
scroll to position [51, 671]
click at [49, 134] on button "General" at bounding box center [65, 131] width 79 height 16
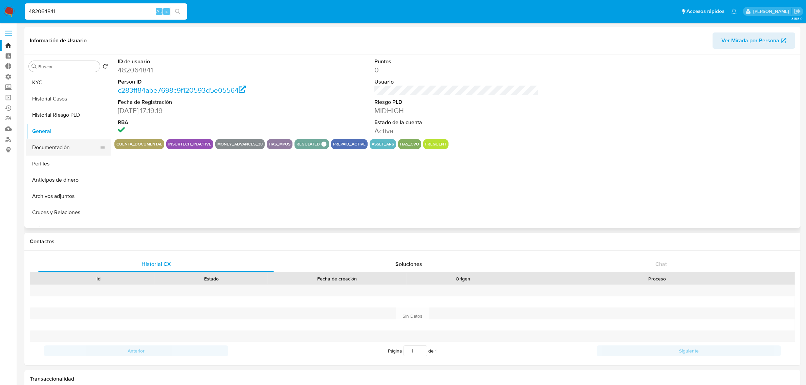
click at [57, 149] on button "Documentación" at bounding box center [65, 148] width 79 height 16
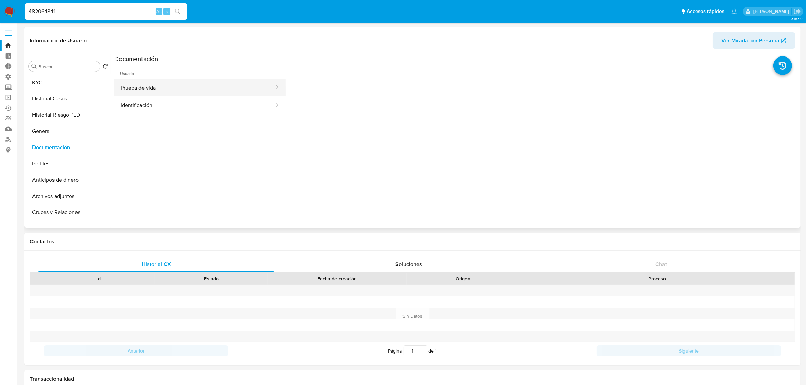
click at [146, 88] on button "Prueba de vida" at bounding box center [194, 87] width 161 height 17
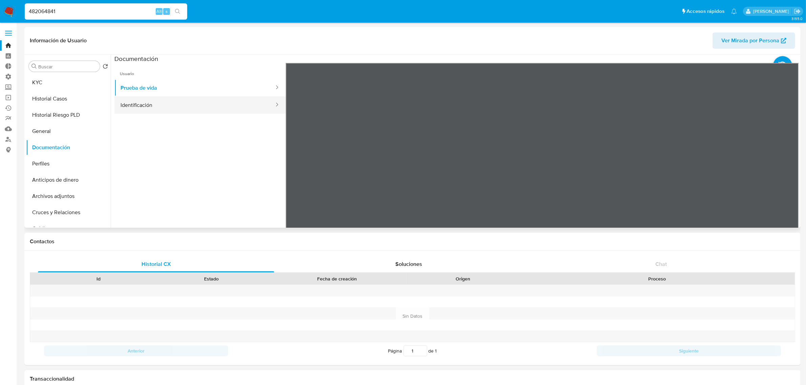
click at [183, 111] on button "Identificación" at bounding box center [194, 105] width 161 height 17
click at [47, 172] on button "Anticipos de dinero" at bounding box center [65, 180] width 79 height 16
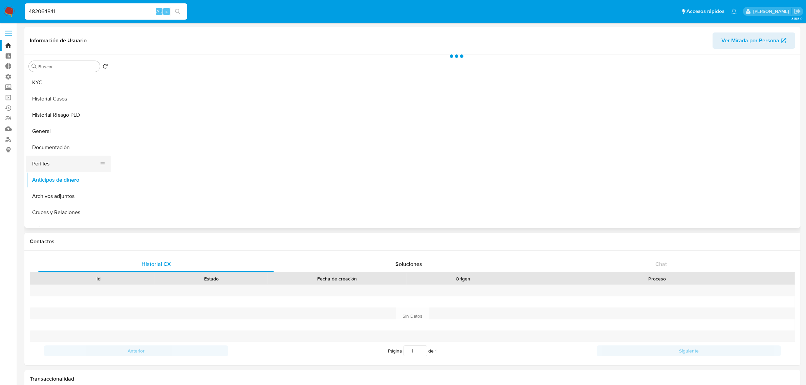
click at [48, 168] on button "Perfiles" at bounding box center [65, 164] width 79 height 16
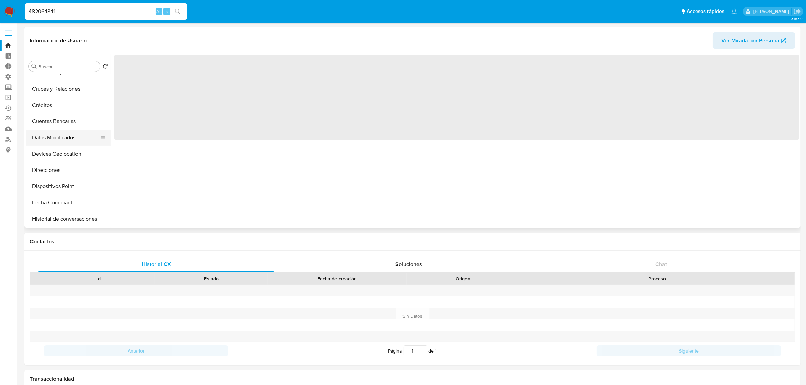
scroll to position [127, 0]
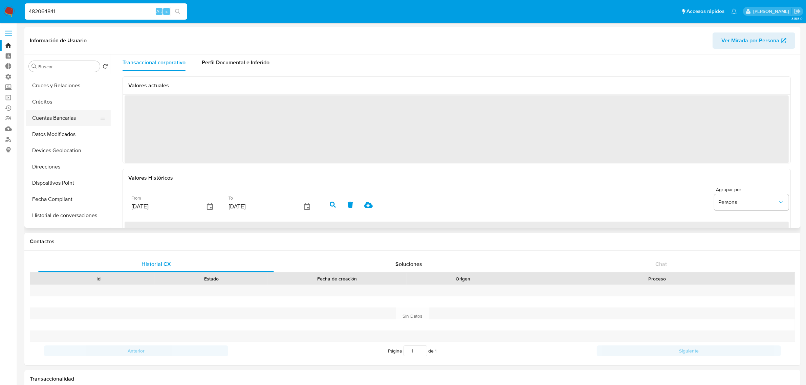
click at [64, 119] on button "Cuentas Bancarias" at bounding box center [65, 118] width 79 height 16
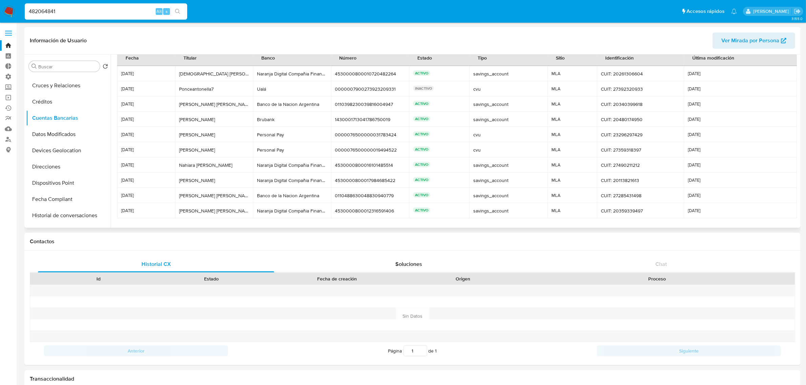
scroll to position [0, 0]
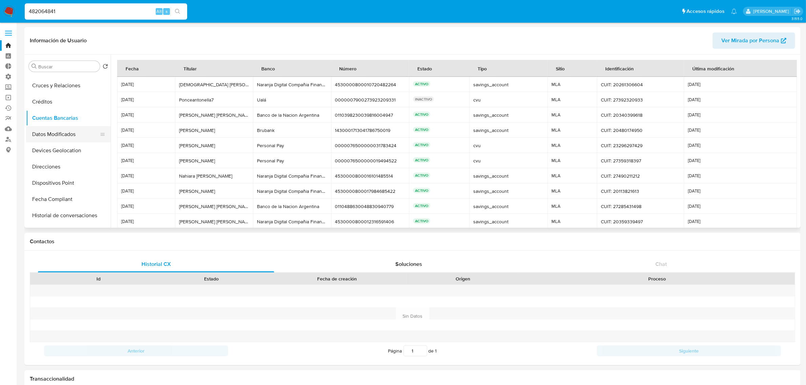
click at [69, 138] on button "Datos Modificados" at bounding box center [65, 134] width 79 height 16
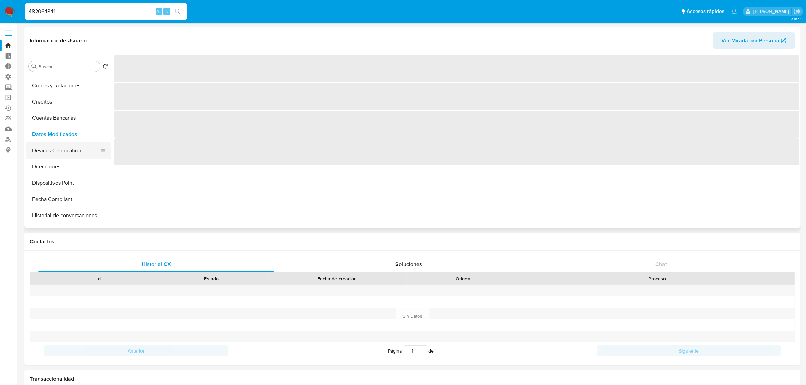
click at [63, 152] on button "Devices Geolocation" at bounding box center [65, 151] width 79 height 16
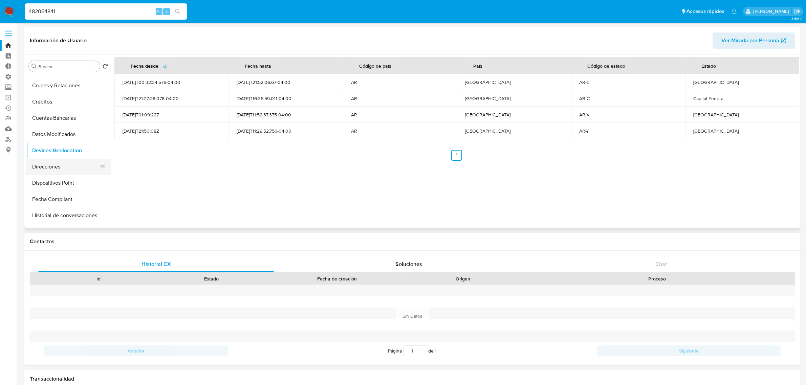
click at [51, 166] on button "Direcciones" at bounding box center [65, 167] width 79 height 16
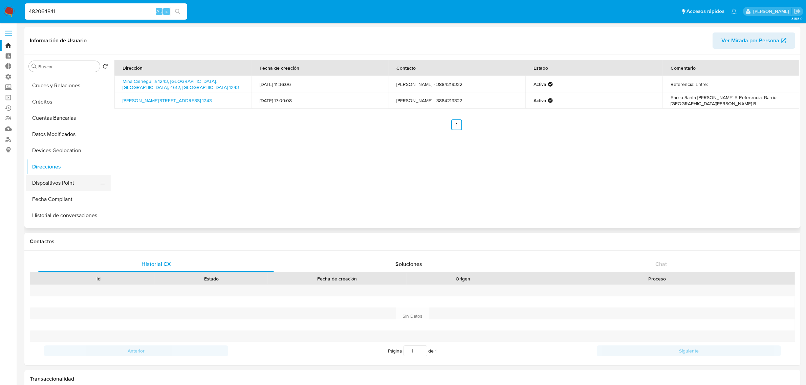
click at [58, 182] on button "Dispositivos Point" at bounding box center [65, 183] width 79 height 16
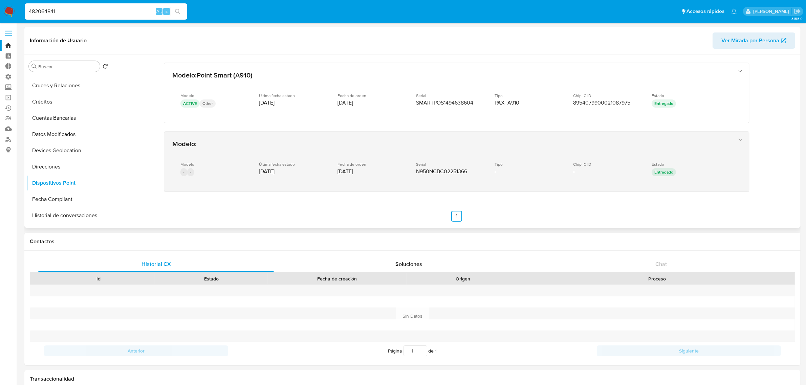
scroll to position [5, 0]
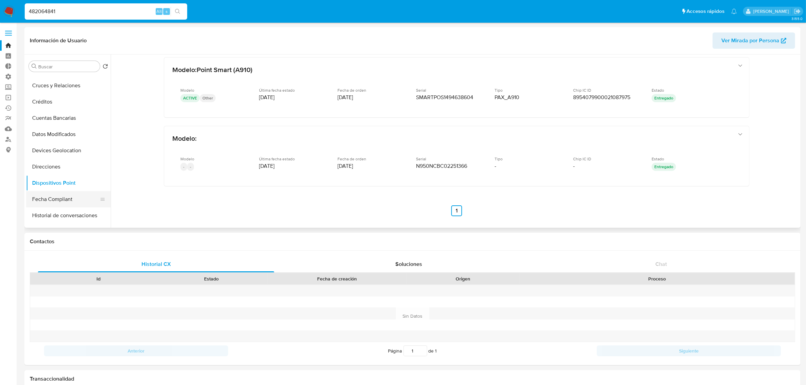
click at [46, 205] on button "Fecha Compliant" at bounding box center [65, 199] width 79 height 16
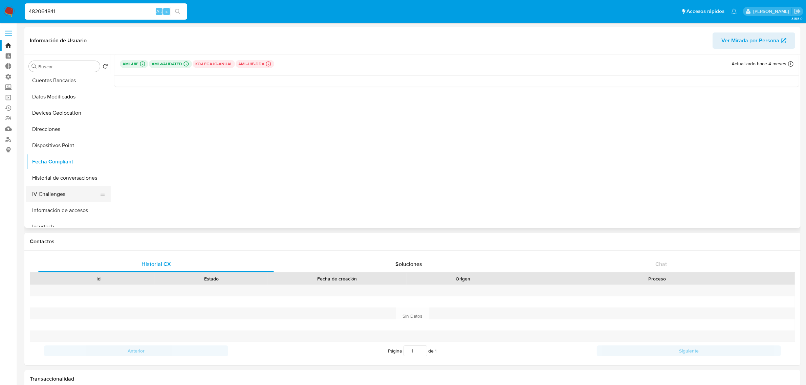
scroll to position [191, 0]
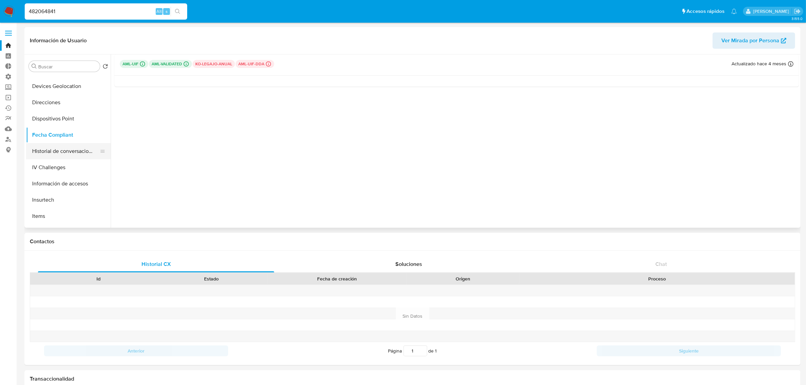
click at [72, 156] on button "Historial de conversaciones" at bounding box center [65, 151] width 79 height 16
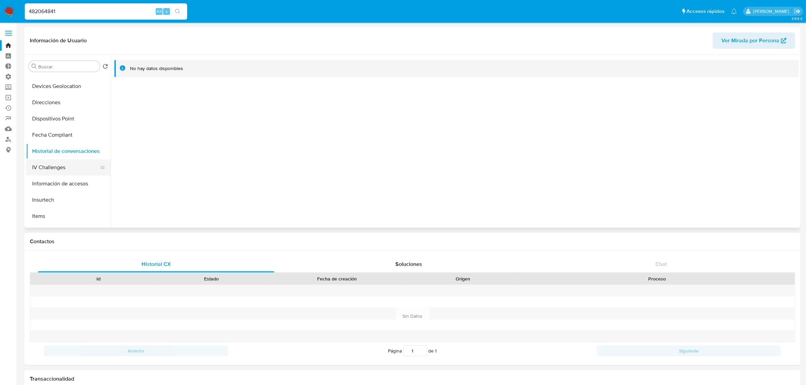
click at [69, 167] on button "IV Challenges" at bounding box center [65, 168] width 79 height 16
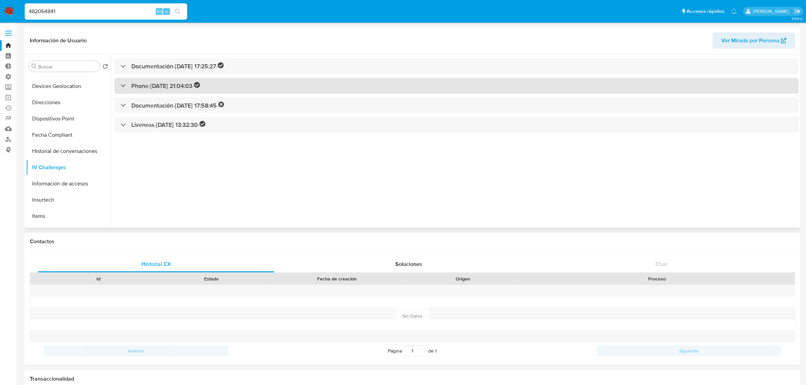
click at [126, 90] on div "Phone - [DATE] 21:04:03 -" at bounding box center [161, 86] width 80 height 8
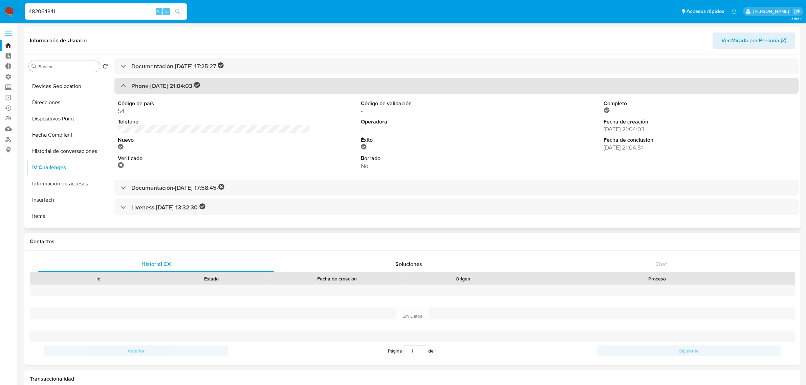
click at [126, 90] on div "Phone - [DATE] 21:04:03 -" at bounding box center [161, 86] width 80 height 8
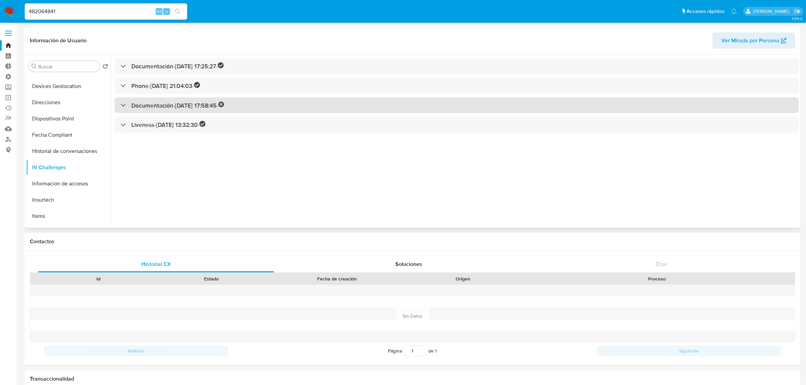
click at [122, 101] on div "Documentación - [DATE] 17:58:45 -" at bounding box center [456, 106] width 685 height 16
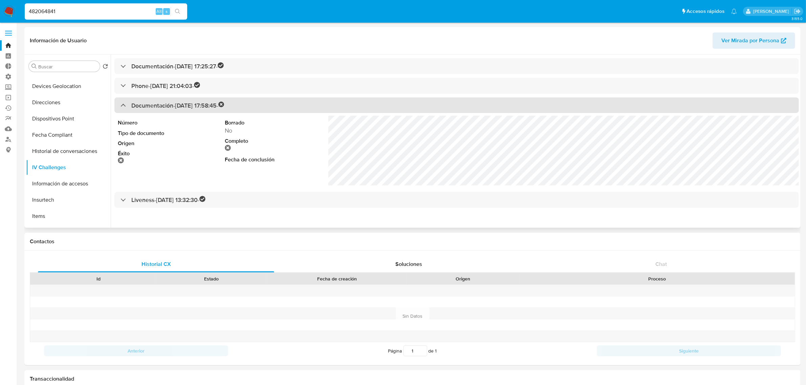
click at [122, 101] on div "Documentación - [DATE] 17:58:45 -" at bounding box center [456, 106] width 685 height 16
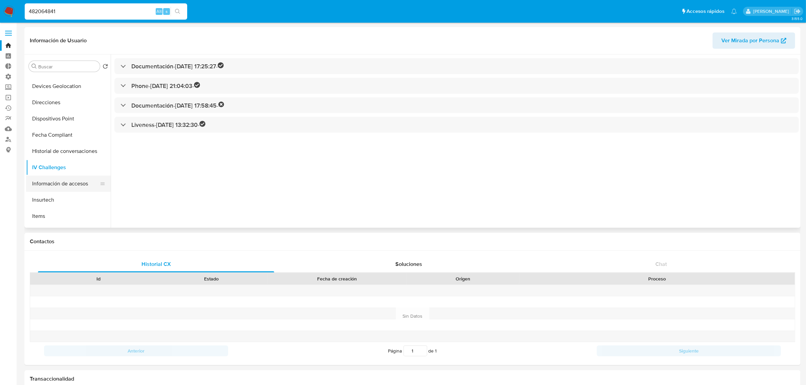
click at [64, 185] on button "Información de accesos" at bounding box center [65, 184] width 79 height 16
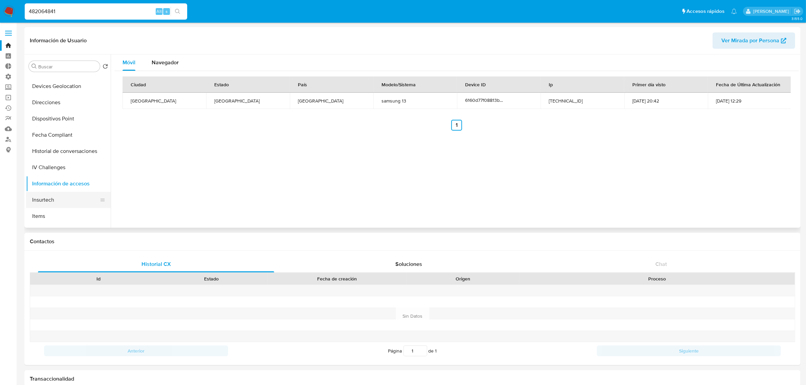
click at [48, 197] on button "Insurtech" at bounding box center [65, 200] width 79 height 16
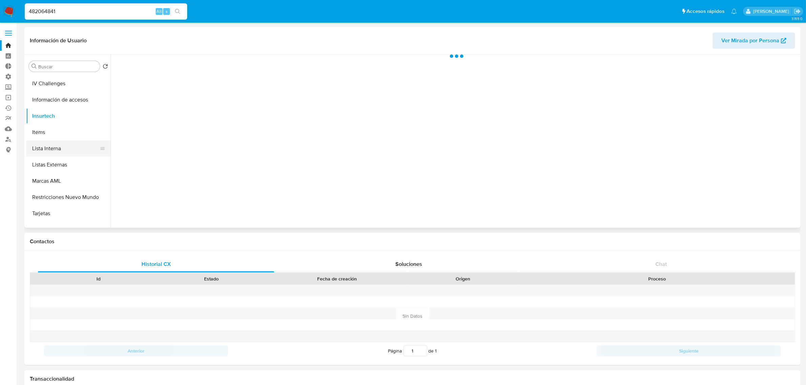
scroll to position [276, 0]
click at [65, 122] on button "Insurtech" at bounding box center [65, 115] width 79 height 16
click at [58, 143] on button "Lista Interna" at bounding box center [65, 148] width 79 height 16
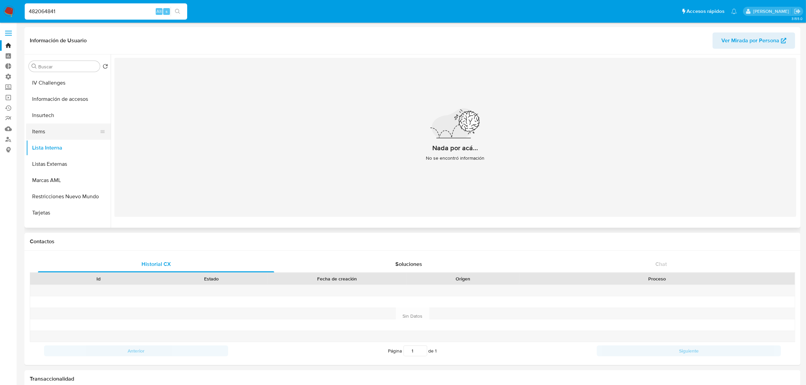
click at [62, 136] on button "Items" at bounding box center [65, 132] width 79 height 16
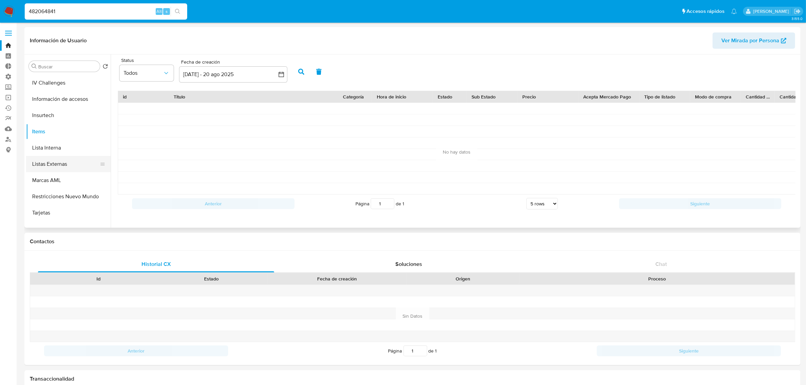
click at [54, 165] on button "Listas Externas" at bounding box center [65, 164] width 79 height 16
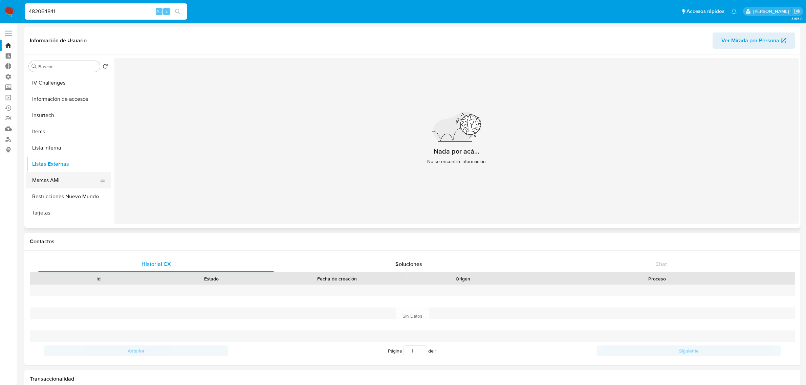
click at [48, 182] on button "Marcas AML" at bounding box center [65, 180] width 79 height 16
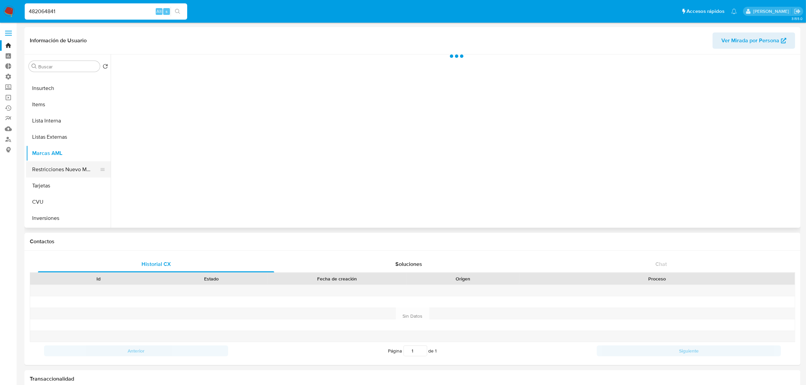
scroll to position [318, 0]
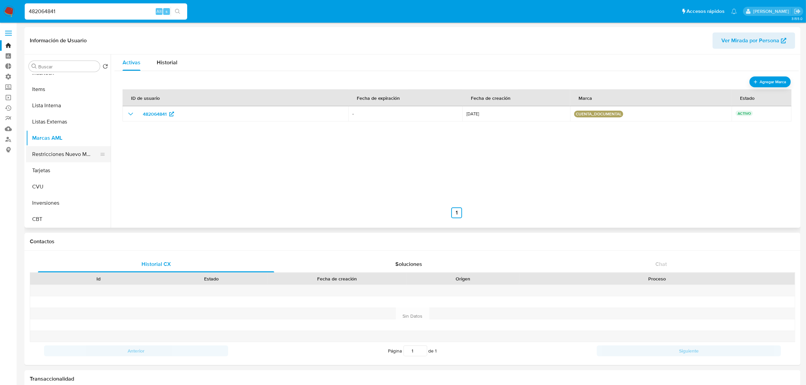
click at [57, 157] on button "Restricciones Nuevo Mundo" at bounding box center [65, 154] width 79 height 16
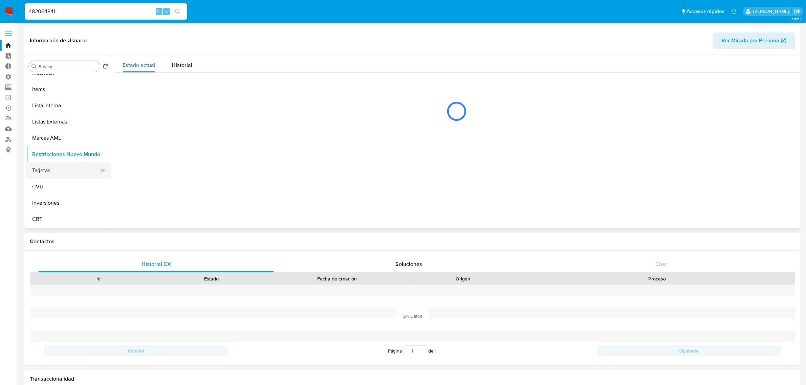
click at [50, 173] on button "Tarjetas" at bounding box center [65, 171] width 79 height 16
click at [57, 152] on button "Restricciones Nuevo Mundo" at bounding box center [65, 154] width 79 height 16
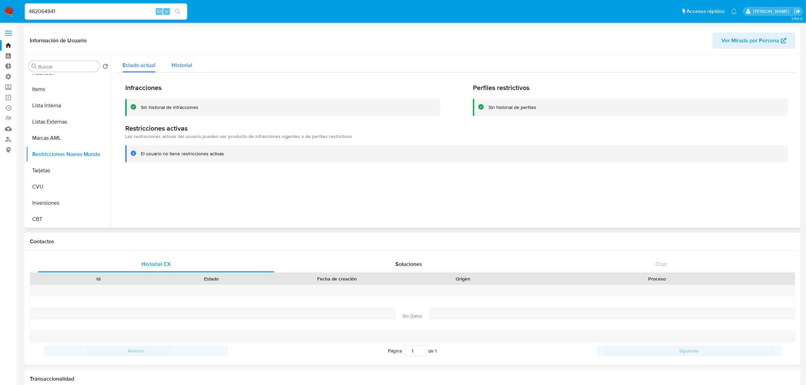
click at [178, 69] on span "Historial" at bounding box center [182, 65] width 21 height 8
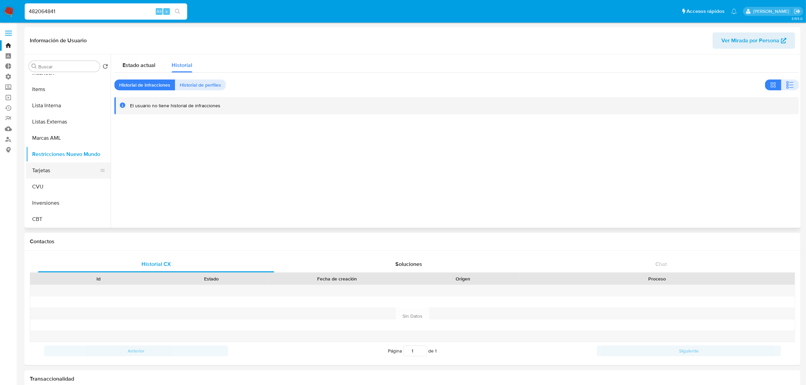
click at [69, 168] on button "Tarjetas" at bounding box center [65, 171] width 79 height 16
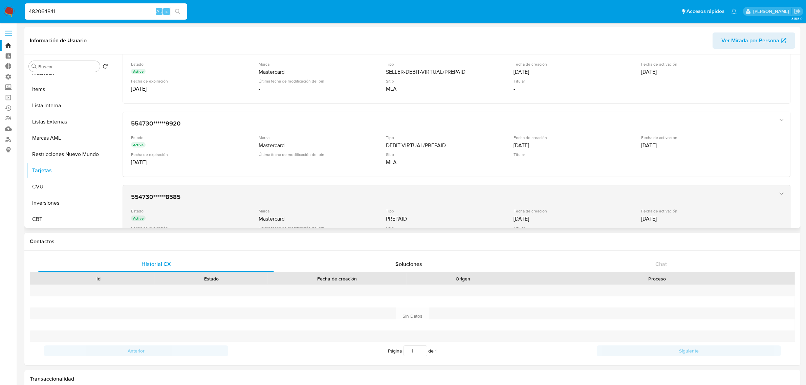
scroll to position [123, 0]
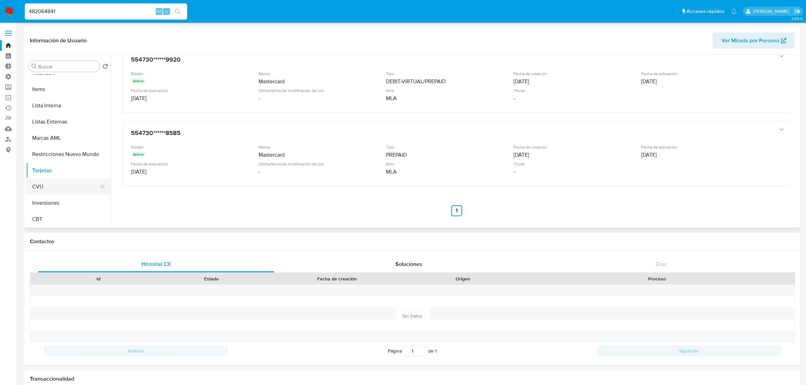
click at [72, 180] on button "CVU" at bounding box center [65, 187] width 79 height 16
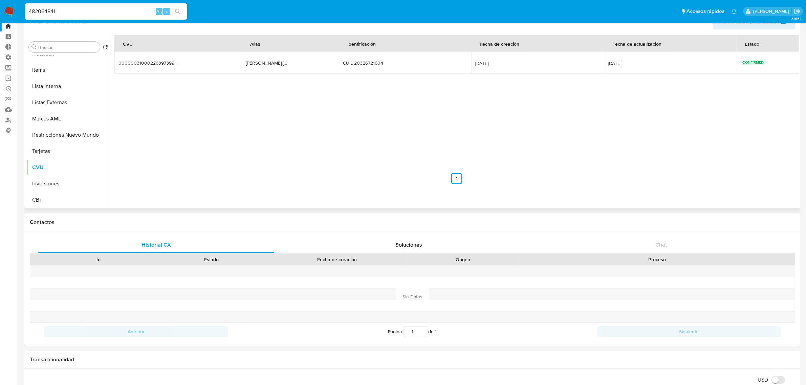
scroll to position [0, 0]
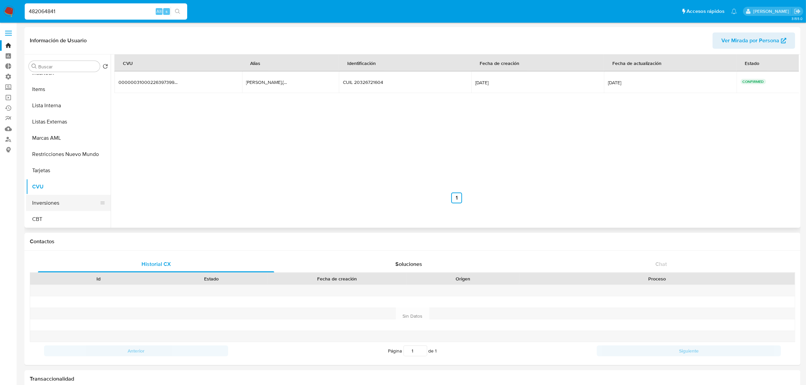
click at [58, 205] on button "Inversiones" at bounding box center [65, 203] width 79 height 16
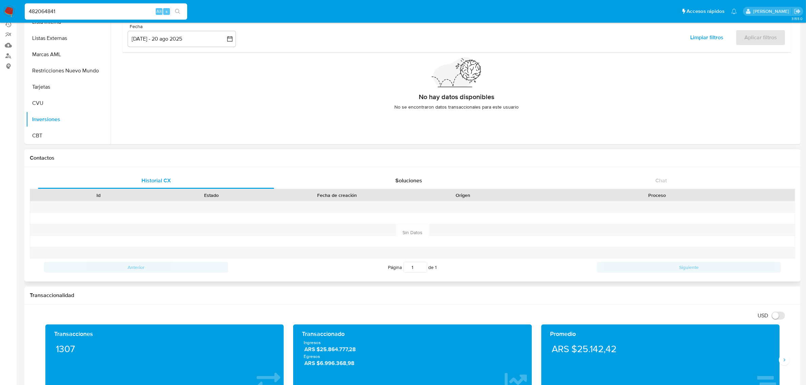
scroll to position [85, 0]
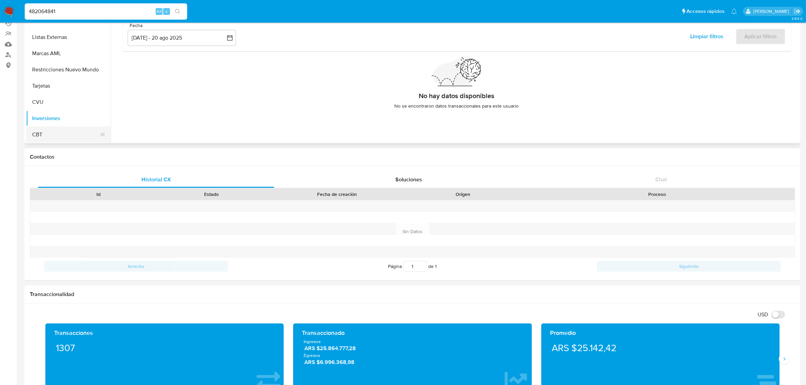
click at [48, 128] on button "CBT" at bounding box center [65, 135] width 79 height 16
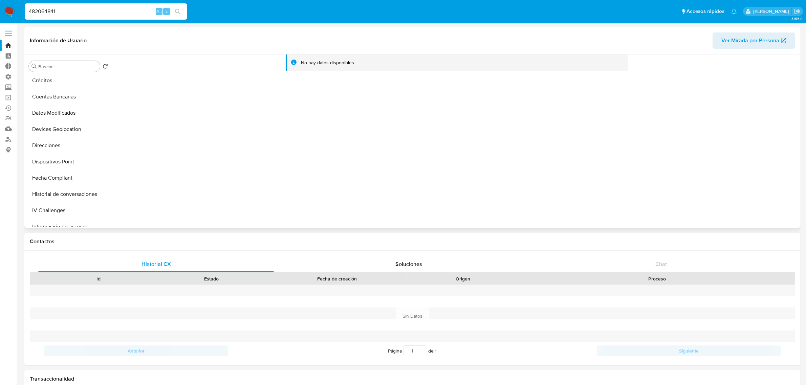
scroll to position [0, 0]
click at [53, 81] on button "KYC" at bounding box center [65, 83] width 79 height 16
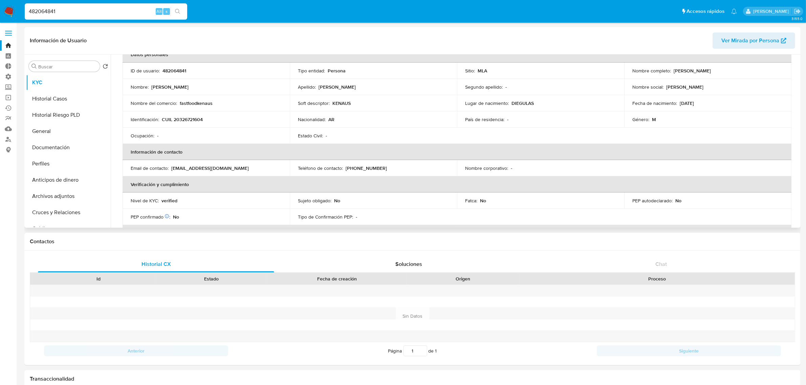
scroll to position [85, 0]
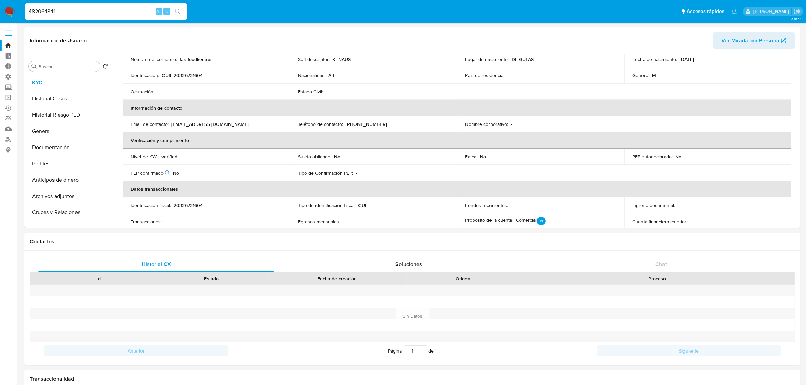
drag, startPoint x: 52, startPoint y: 7, endPoint x: -41, endPoint y: -5, distance: 93.9
paste input "1190351009"
type input "1190351009"
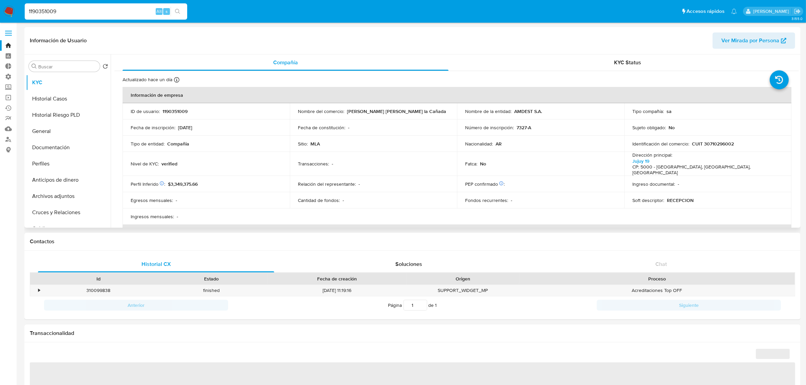
select select "10"
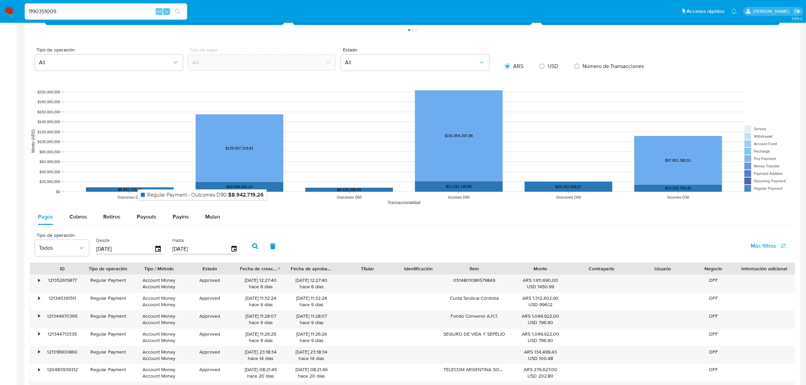
scroll to position [423, 0]
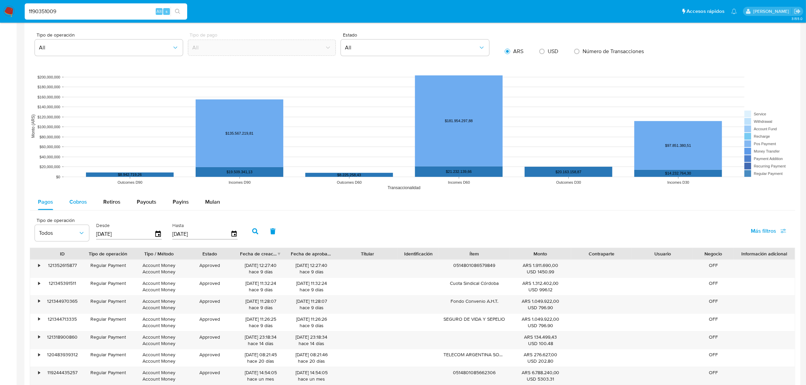
click at [79, 205] on span "Cobros" at bounding box center [78, 202] width 18 height 8
select select "10"
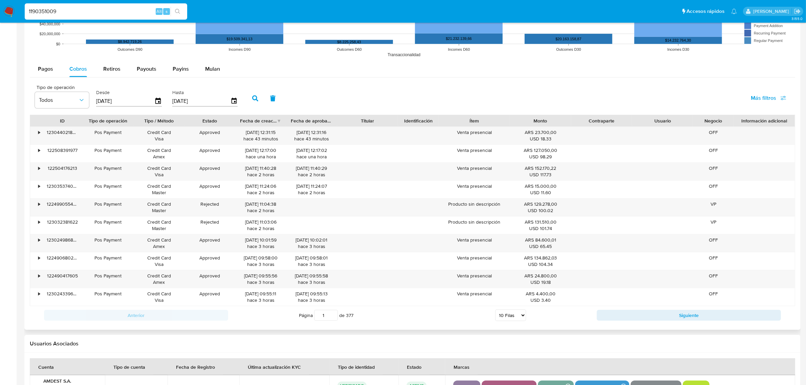
scroll to position [593, 0]
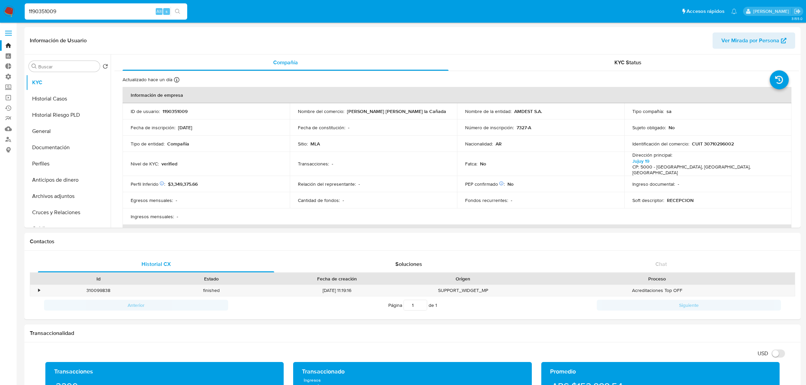
select select "10"
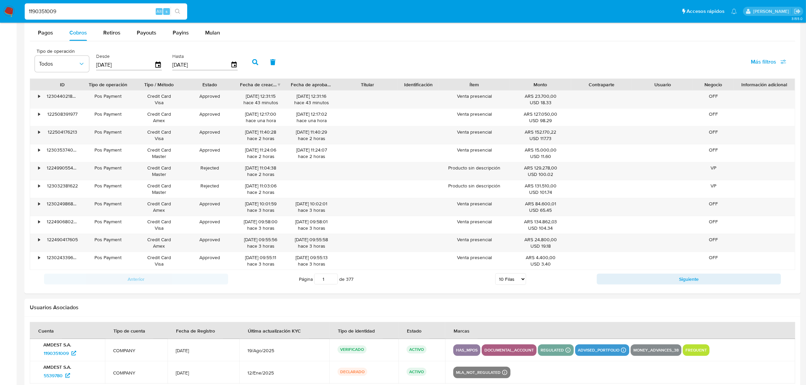
scroll to position [468, 0]
click at [639, 284] on button "Siguiente" at bounding box center [689, 279] width 184 height 11
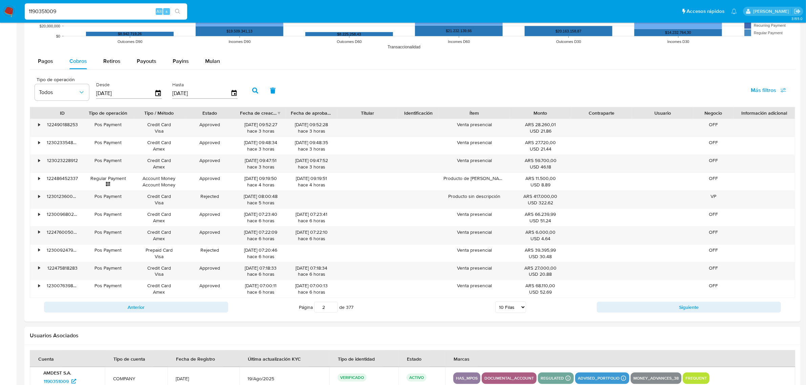
scroll to position [593, 0]
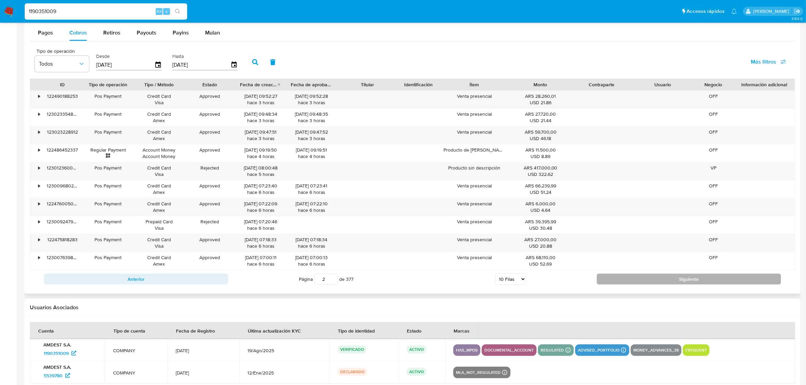
click at [634, 282] on button "Siguiente" at bounding box center [689, 279] width 184 height 11
click at [637, 277] on button "Siguiente" at bounding box center [689, 279] width 184 height 11
click at [609, 285] on button "Siguiente" at bounding box center [689, 279] width 184 height 11
click at [641, 275] on button "Siguiente" at bounding box center [689, 279] width 184 height 11
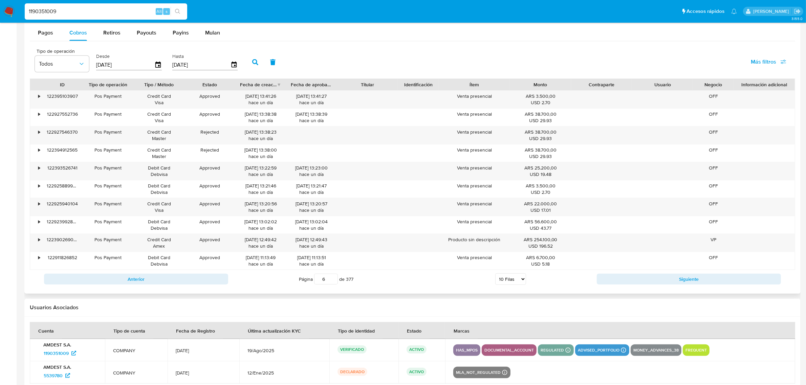
click at [650, 287] on div "Anterior Página 1 de 377 5 Filas 10 Filas 20 Filas 25 Filas 50 Filas 100 Filas …" at bounding box center [413, 279] width 766 height 18
click at [651, 284] on button "Siguiente" at bounding box center [689, 279] width 184 height 11
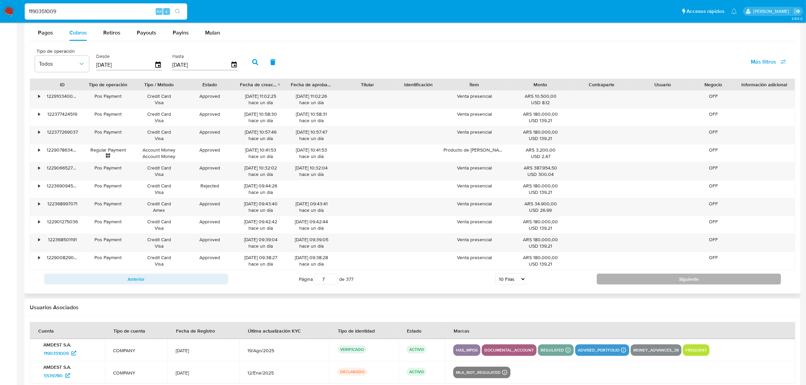
click at [654, 283] on button "Siguiente" at bounding box center [689, 279] width 184 height 11
click at [684, 275] on button "Siguiente" at bounding box center [689, 279] width 184 height 11
click at [648, 277] on button "Siguiente" at bounding box center [689, 279] width 184 height 11
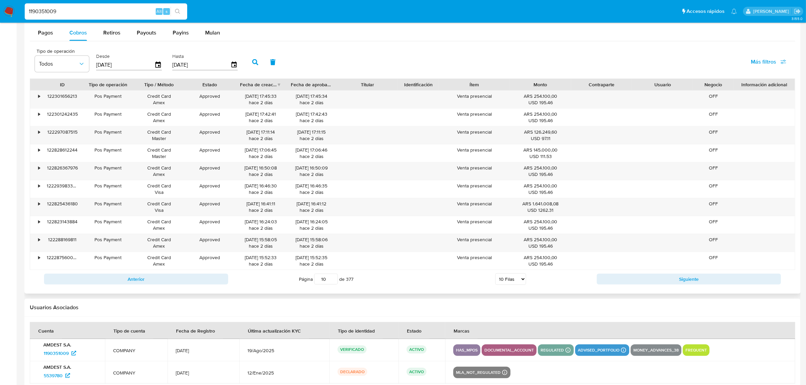
click at [644, 275] on div "Anterior Página 1 de 377 5 Filas 10 Filas 20 Filas 25 Filas 50 Filas 100 Filas …" at bounding box center [413, 279] width 766 height 18
click at [643, 272] on div "Anterior Página 1 de 377 5 Filas 10 Filas 20 Filas 25 Filas 50 Filas 100 Filas …" at bounding box center [413, 279] width 766 height 18
click at [643, 277] on button "Siguiente" at bounding box center [689, 279] width 184 height 11
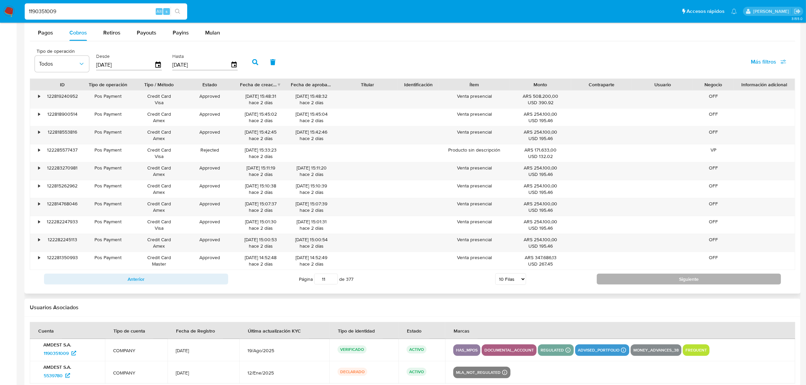
click at [651, 282] on button "Siguiente" at bounding box center [689, 279] width 184 height 11
